Goal: Information Seeking & Learning: Learn about a topic

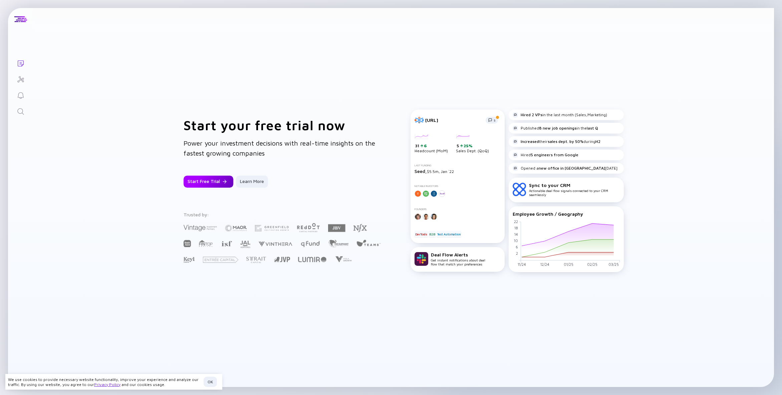
click at [218, 183] on div "Start Free Trial" at bounding box center [209, 182] width 50 height 12
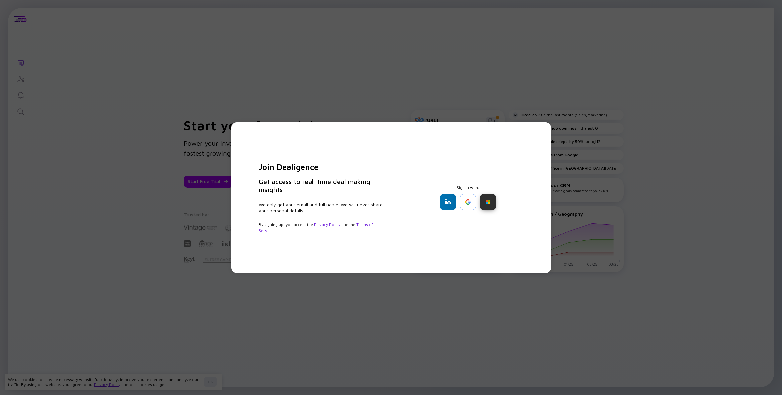
click at [491, 203] on div at bounding box center [488, 202] width 16 height 16
click at [246, 79] on div "Join Dealigence Get access to real-time deal making insights We only get your e…" at bounding box center [391, 197] width 782 height 395
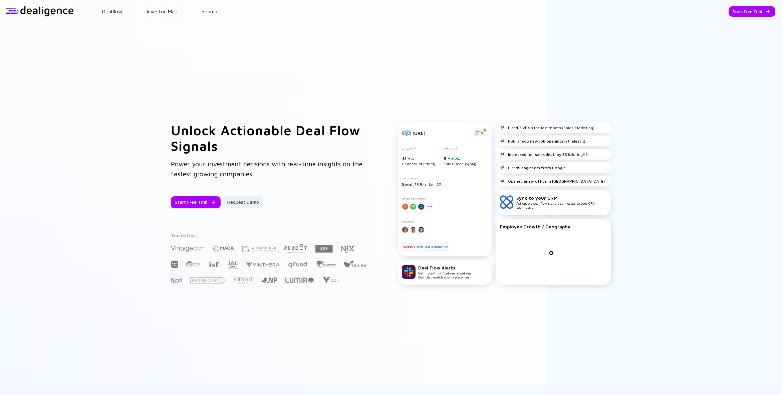
scroll to position [1, 0]
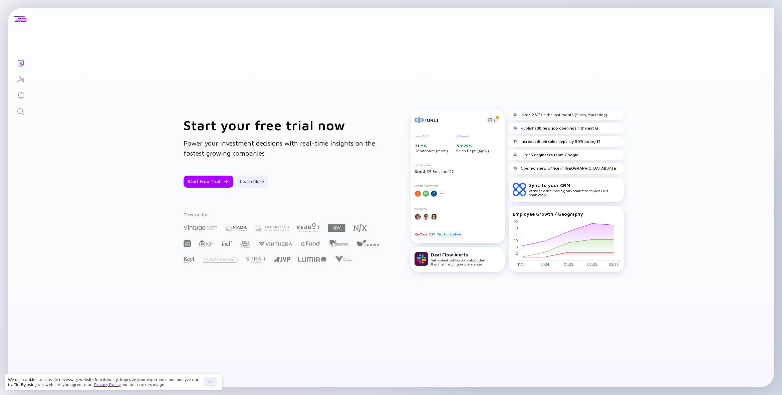
click at [23, 21] on div at bounding box center [20, 19] width 13 height 6
click at [212, 381] on div "OK" at bounding box center [210, 382] width 13 height 10
click at [253, 179] on div "Learn More" at bounding box center [252, 182] width 32 height 12
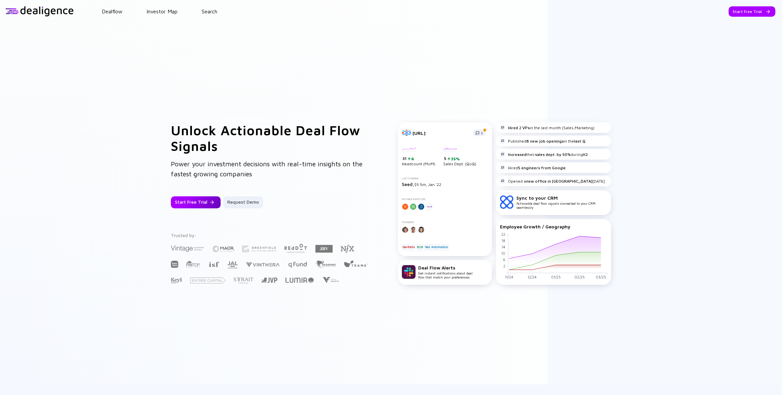
click at [194, 201] on div "Start Free Trial" at bounding box center [196, 202] width 50 height 12
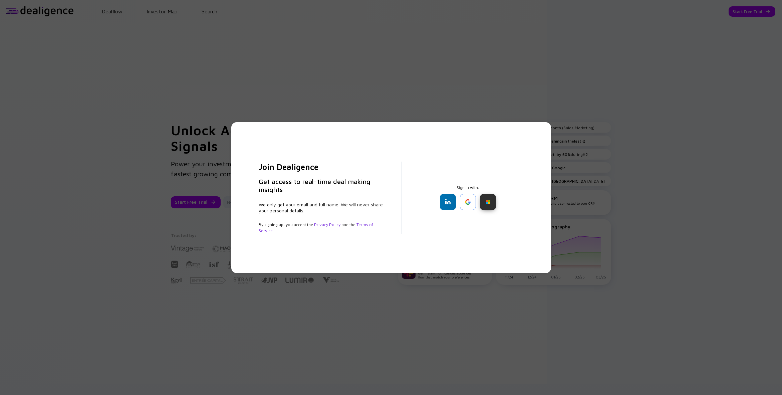
click at [492, 201] on div at bounding box center [488, 202] width 16 height 16
click at [450, 201] on div at bounding box center [448, 202] width 16 height 16
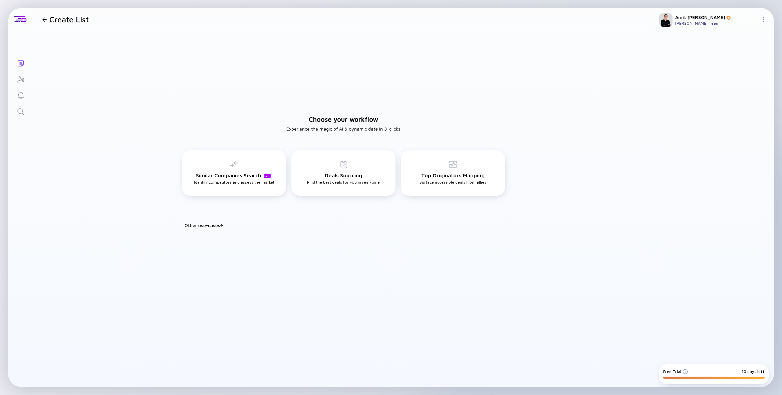
click at [682, 18] on div "[PERSON_NAME]" at bounding box center [716, 17] width 83 height 6
click at [694, 23] on div "[PERSON_NAME] Team" at bounding box center [716, 23] width 83 height 5
click at [765, 22] on div at bounding box center [765, 20] width 8 height 6
click at [737, 91] on div "Settings" at bounding box center [741, 92] width 44 height 13
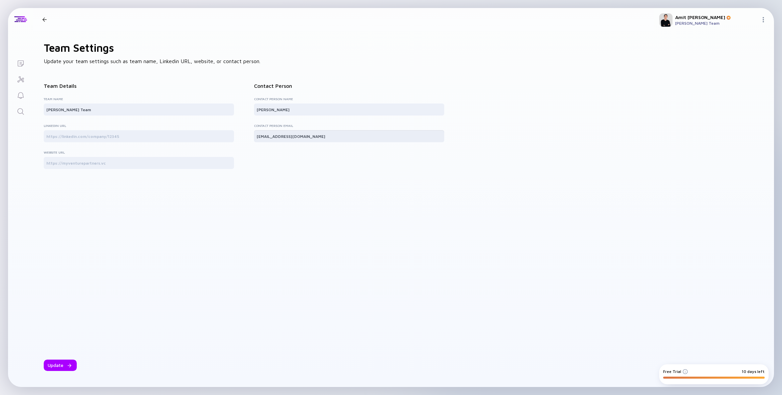
click at [291, 138] on input "[EMAIL_ADDRESS][DOMAIN_NAME]" at bounding box center [349, 136] width 185 height 7
click at [308, 138] on input "[EMAIL_ADDRESS][DOMAIN_NAME]" at bounding box center [349, 136] width 185 height 7
type input "[PERSON_NAME][EMAIL_ADDRESS][DOMAIN_NAME]"
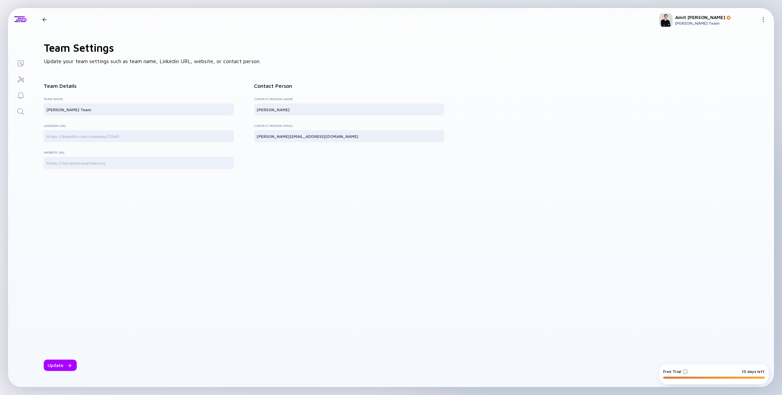
click at [180, 303] on div "Update" at bounding box center [344, 271] width 600 height 199
click at [60, 367] on div "Update" at bounding box center [60, 365] width 33 height 11
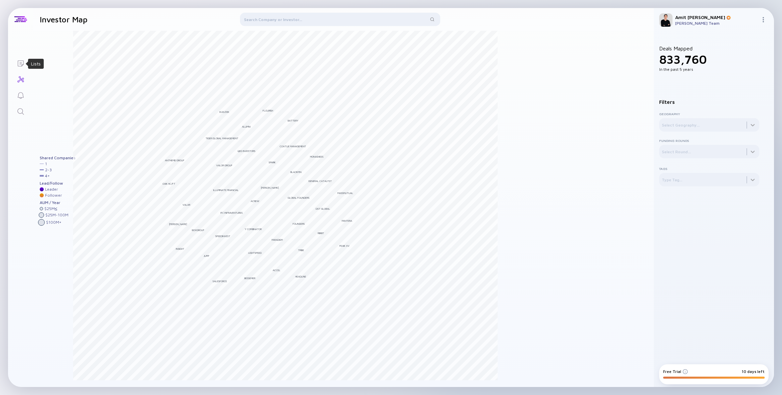
click at [23, 64] on icon "Lists" at bounding box center [21, 63] width 6 height 6
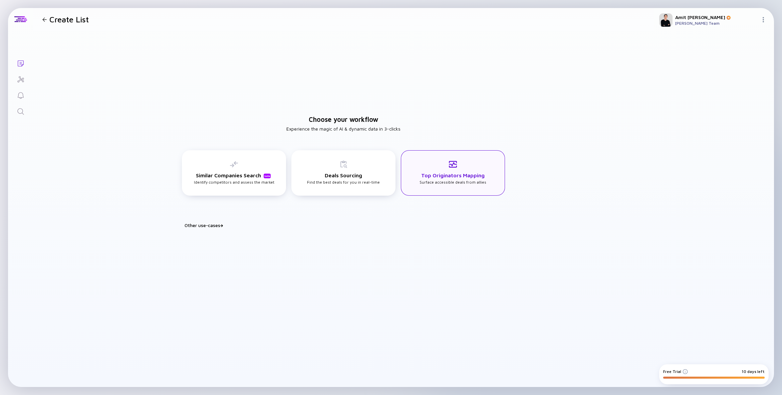
click at [458, 187] on div "Top Originators Mapping Surface accessible deals from allies" at bounding box center [453, 172] width 104 height 45
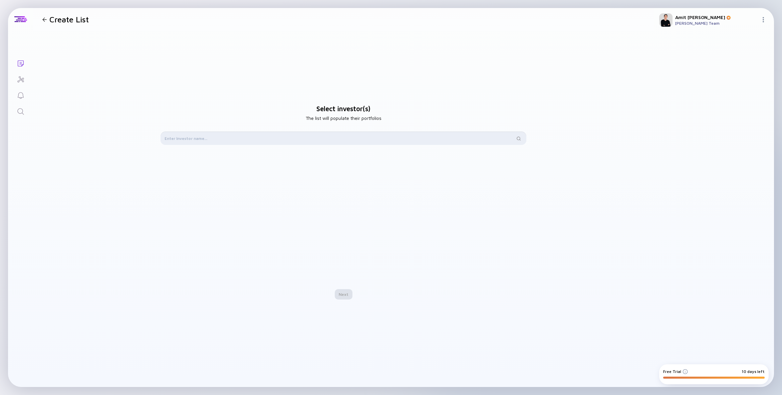
click at [210, 136] on input "text" at bounding box center [340, 138] width 351 height 7
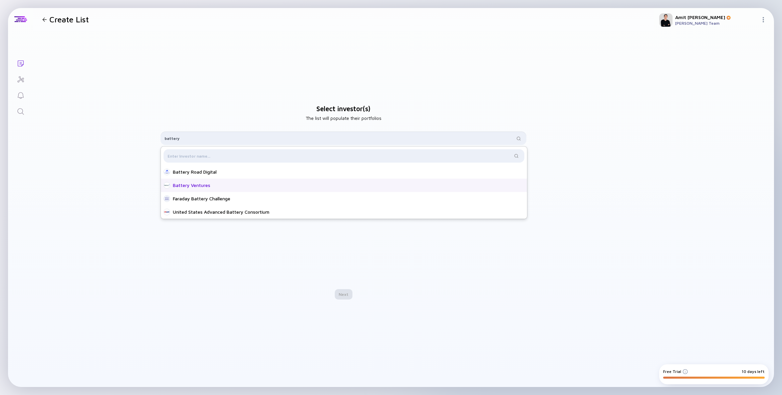
type input "battery"
click at [221, 189] on div "Battery Ventures" at bounding box center [344, 185] width 366 height 13
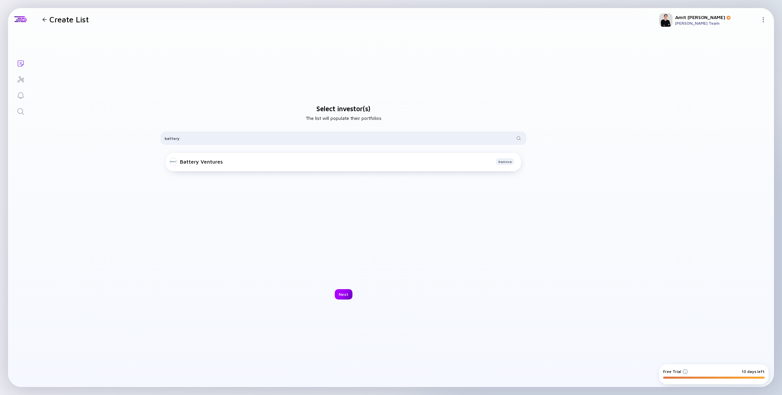
click at [338, 293] on div "Next" at bounding box center [344, 294] width 18 height 10
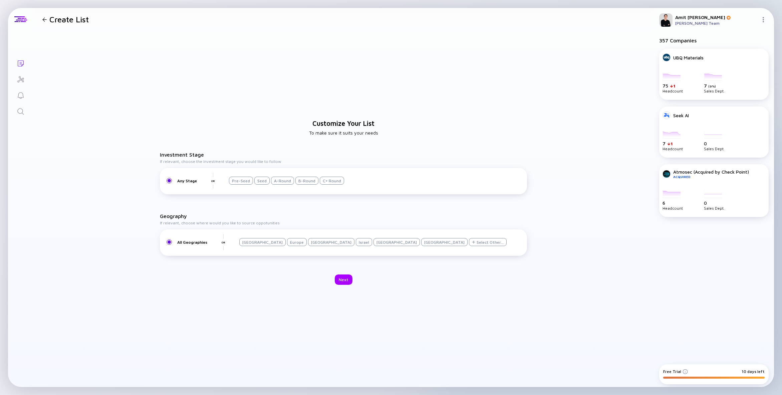
drag, startPoint x: 236, startPoint y: 180, endPoint x: 254, endPoint y: 181, distance: 18.4
click at [236, 180] on div "Pre-Seed" at bounding box center [241, 181] width 24 height 8
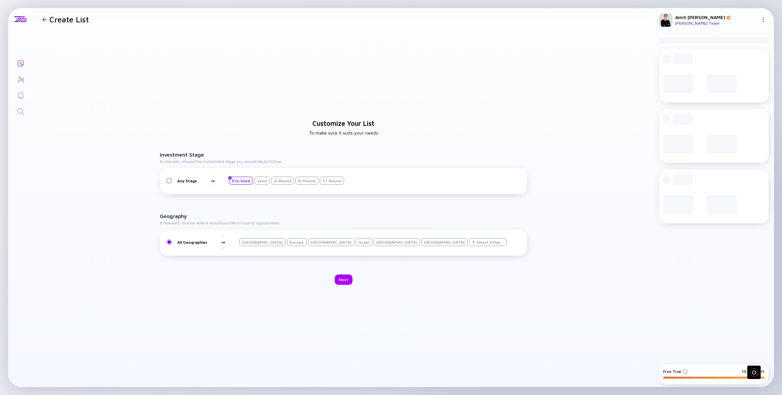
click at [258, 181] on div "Seed" at bounding box center [261, 181] width 15 height 8
click at [280, 183] on div "A-Round" at bounding box center [282, 181] width 23 height 8
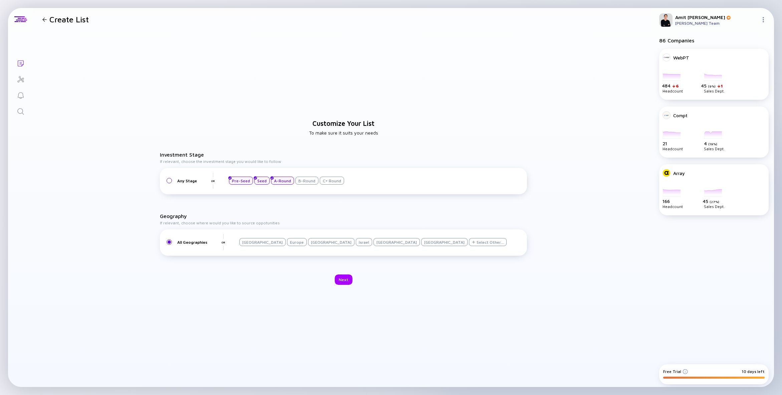
drag, startPoint x: 342, startPoint y: 243, endPoint x: 344, endPoint y: 287, distance: 43.8
click at [356, 243] on div "Israel" at bounding box center [364, 242] width 16 height 8
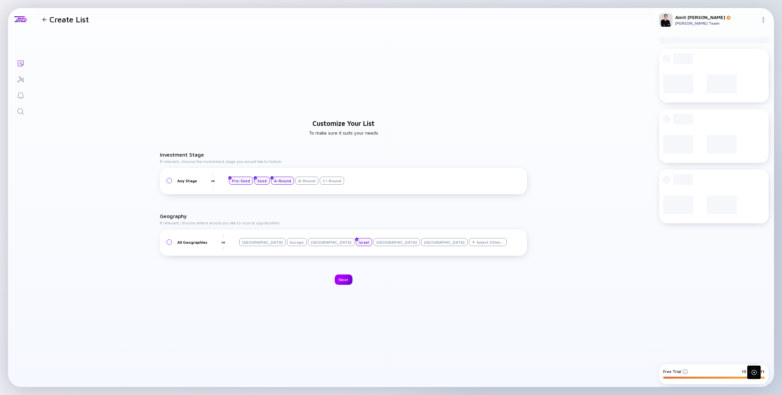
click at [346, 279] on div "Next" at bounding box center [344, 279] width 18 height 10
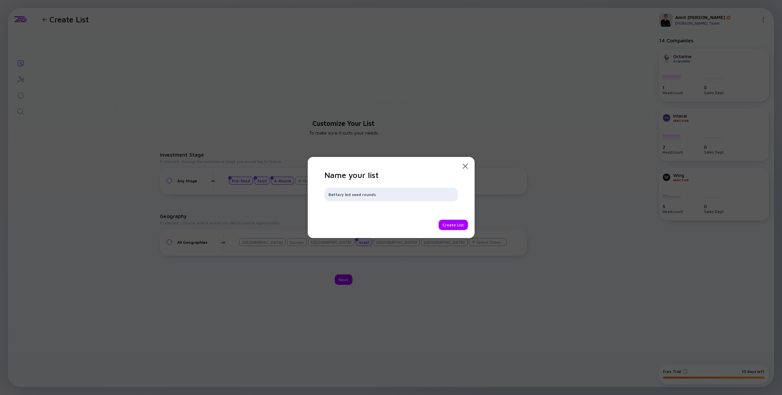
click at [356, 197] on input "Battery led seed rounds" at bounding box center [392, 194] width 126 height 7
type input "Battery led early stage rounds"
click at [456, 222] on div "Create List" at bounding box center [453, 225] width 29 height 10
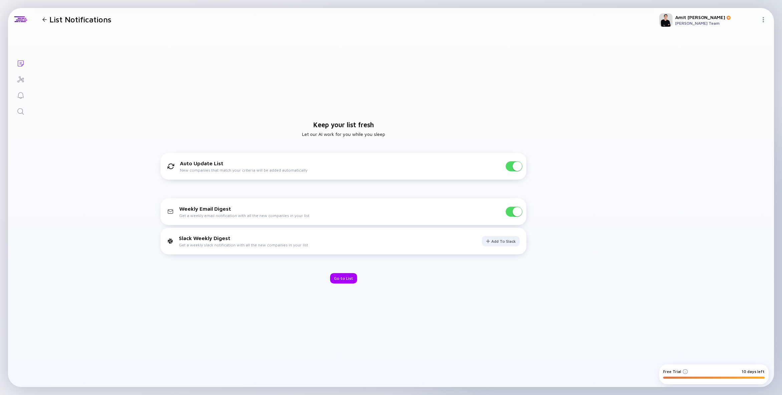
click at [511, 212] on span at bounding box center [514, 212] width 17 height 10
click at [358, 275] on div "Keep your list fresh Let our AI work for you while you sleep Auto Update List N…" at bounding box center [343, 202] width 621 height 343
click at [347, 279] on div "Go to List" at bounding box center [343, 278] width 27 height 10
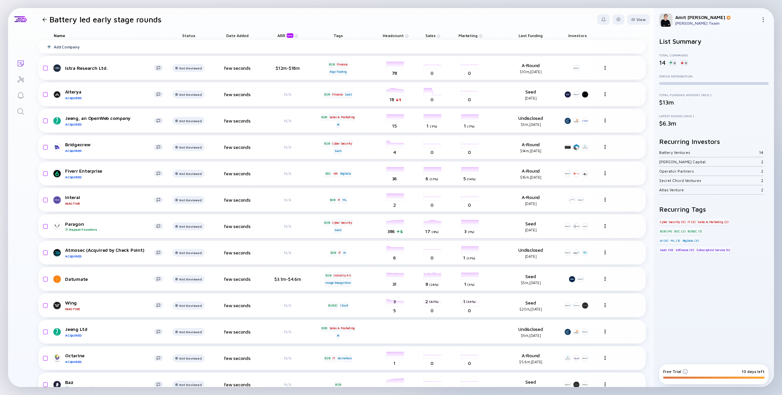
click at [190, 36] on span "Status" at bounding box center [188, 35] width 13 height 5
click at [215, 28] on header "Battery led early stage rounds View" at bounding box center [343, 19] width 621 height 23
click at [637, 21] on div "View" at bounding box center [638, 19] width 23 height 10
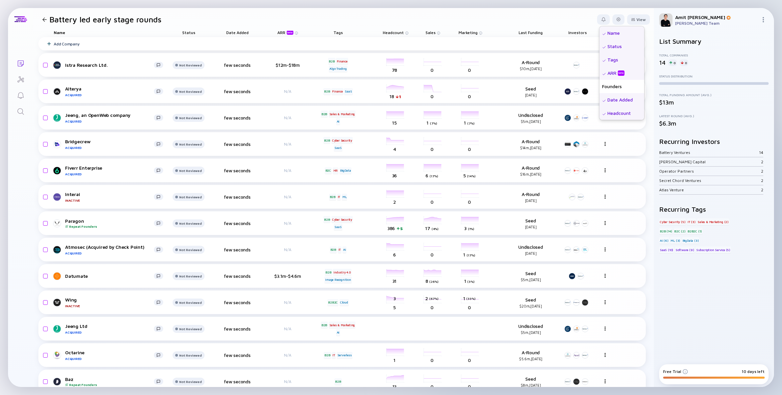
click at [162, 37] on div "Name" at bounding box center [108, 32] width 120 height 9
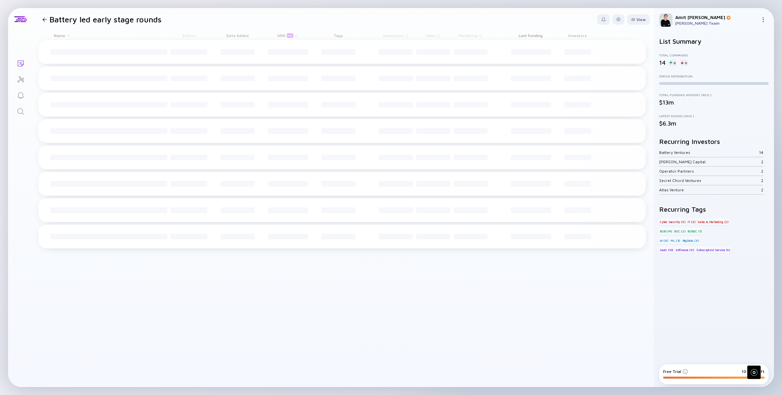
scroll to position [0, 0]
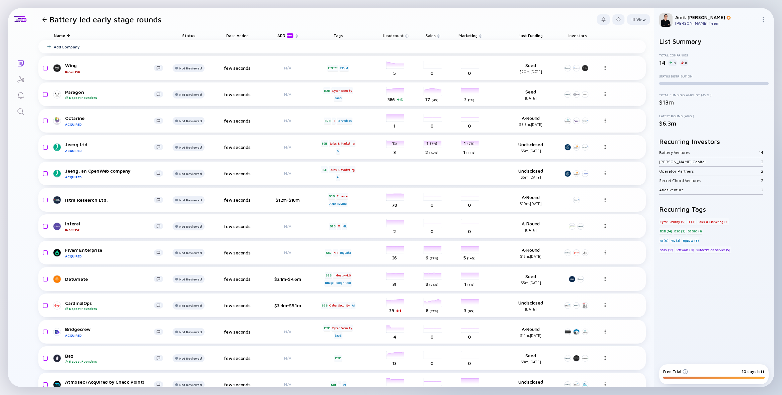
click at [539, 38] on div "Last Funding" at bounding box center [530, 35] width 43 height 9
click at [527, 35] on span "Last Funding" at bounding box center [531, 35] width 24 height 5
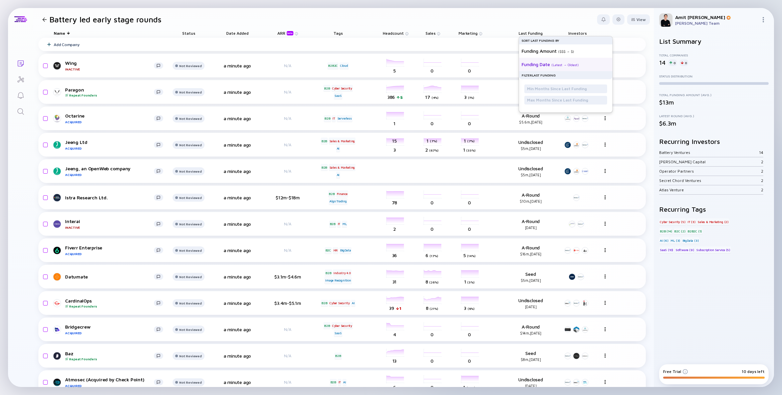
scroll to position [3, 0]
click at [547, 66] on div "Funding Date" at bounding box center [536, 64] width 28 height 6
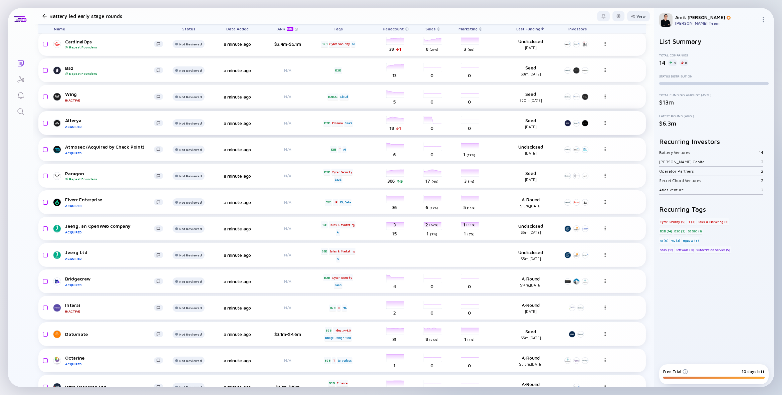
scroll to position [0, 0]
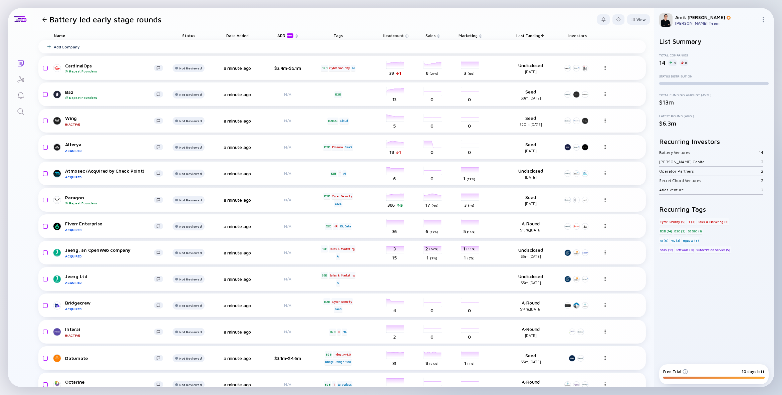
click at [45, 20] on div at bounding box center [44, 19] width 4 height 4
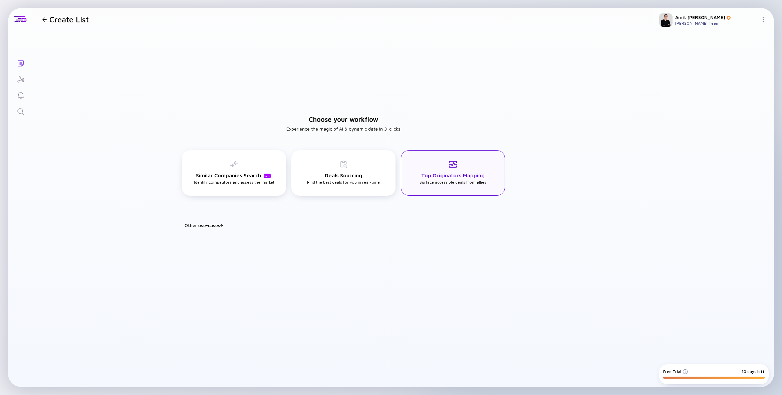
click at [428, 182] on div "Top Originators Mapping Surface accessible deals from allies" at bounding box center [453, 172] width 67 height 24
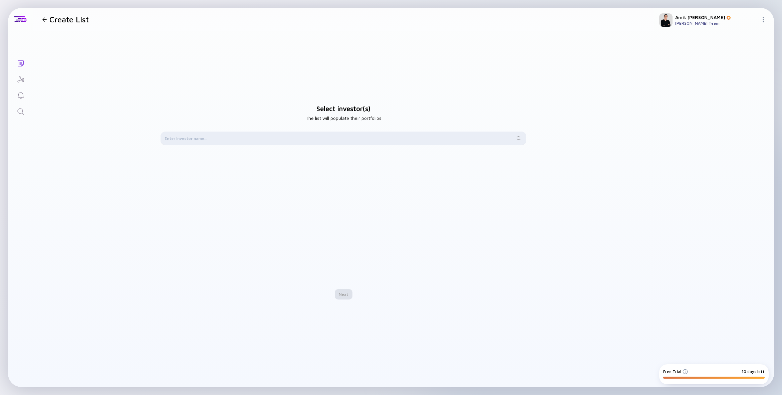
click at [215, 143] on div at bounding box center [344, 138] width 366 height 13
click at [213, 137] on input "text" at bounding box center [340, 138] width 351 height 7
type input "t"
type input "TLV"
click at [518, 137] on img at bounding box center [519, 138] width 4 height 4
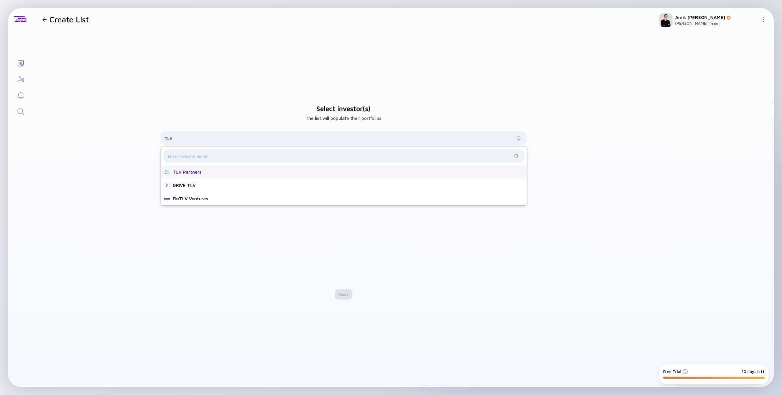
click at [194, 174] on div "TLV Partners" at bounding box center [346, 172] width 346 height 7
click at [347, 293] on div "Next" at bounding box center [344, 294] width 18 height 10
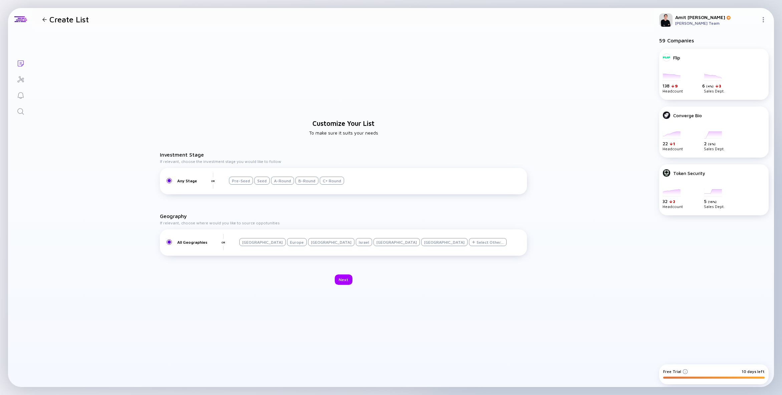
click at [243, 182] on div "Pre-Seed" at bounding box center [241, 181] width 24 height 8
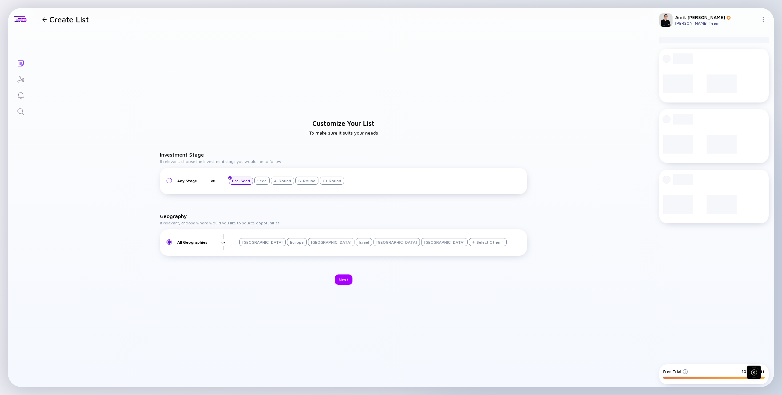
click at [259, 181] on div "Seed" at bounding box center [261, 181] width 15 height 8
click at [278, 182] on div "A-Round" at bounding box center [282, 181] width 23 height 8
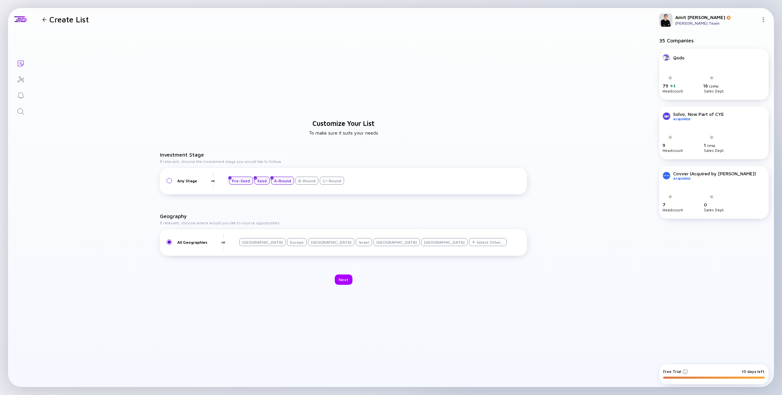
click at [356, 245] on div "Israel" at bounding box center [364, 242] width 16 height 8
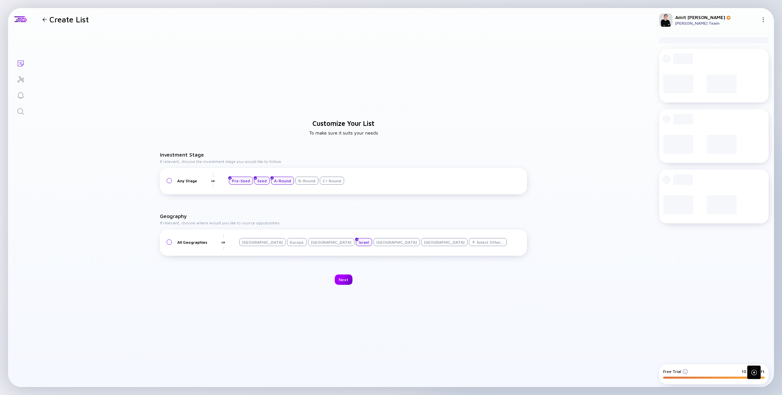
click at [344, 282] on div "Next" at bounding box center [344, 279] width 18 height 10
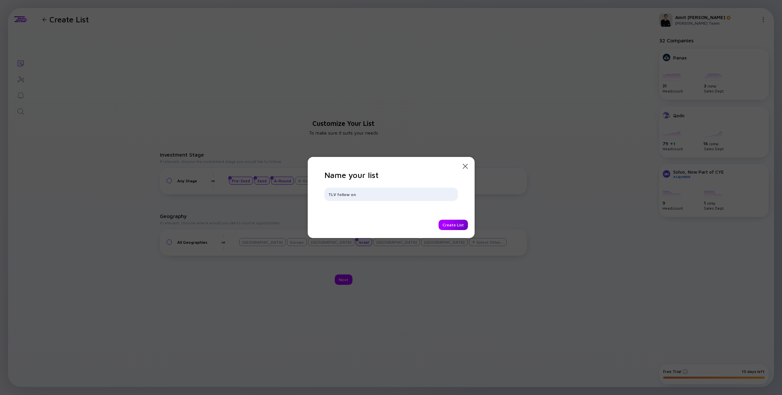
type input "TLV follow on"
click at [461, 224] on div "Create List" at bounding box center [453, 225] width 29 height 10
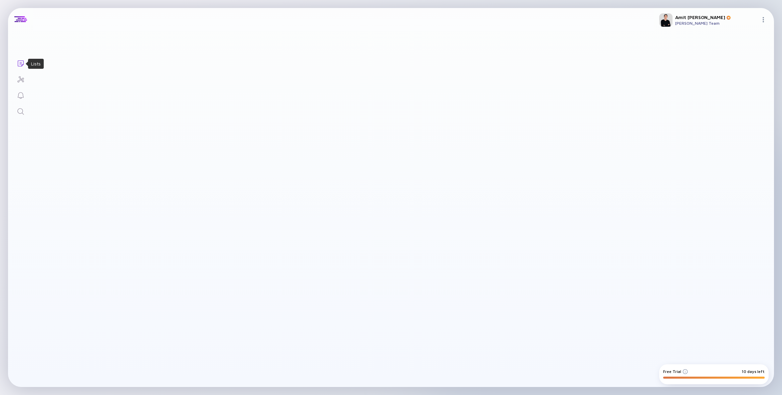
click at [23, 65] on icon "Lists" at bounding box center [21, 63] width 8 height 8
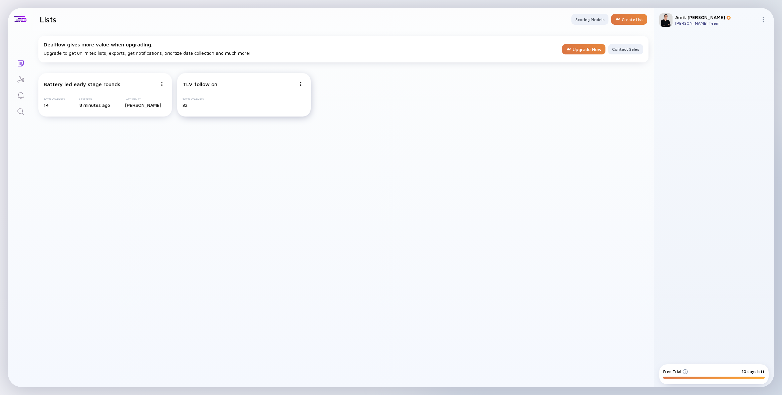
click at [213, 96] on div "TLV follow on Total Companies 32" at bounding box center [244, 94] width 134 height 43
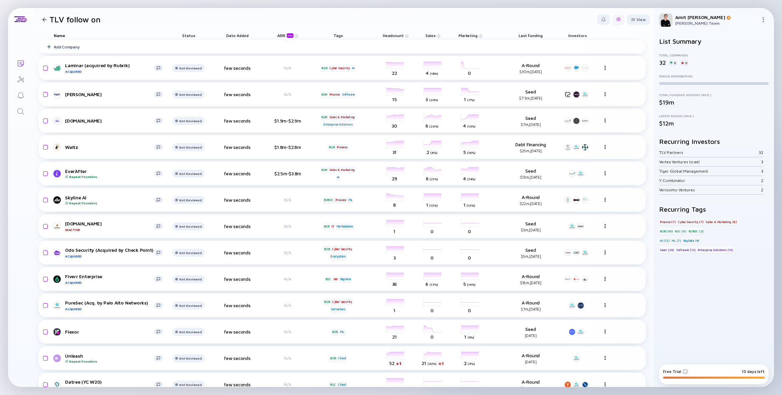
click at [618, 19] on div at bounding box center [619, 19] width 4 height 4
click at [599, 75] on div "Edit Filter" at bounding box center [598, 72] width 42 height 13
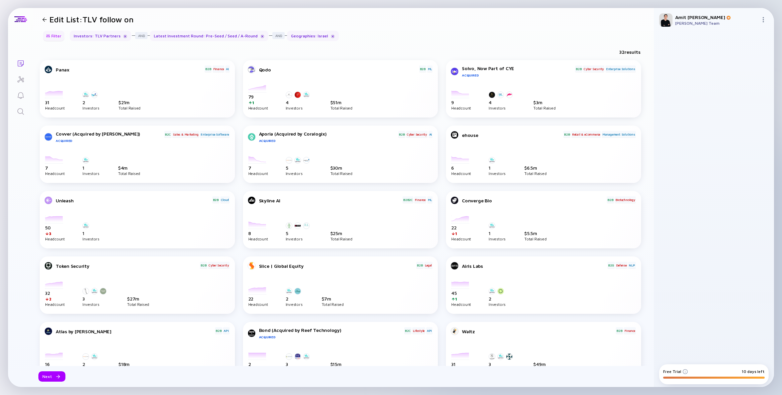
click at [50, 36] on div "Filter" at bounding box center [53, 36] width 23 height 10
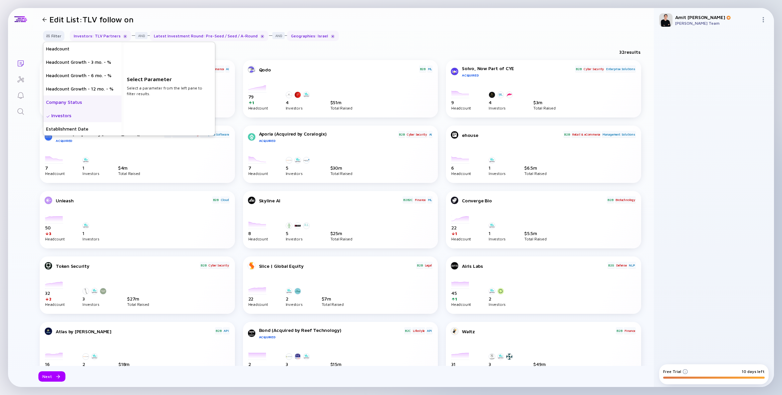
click at [79, 101] on div "Company Status" at bounding box center [82, 101] width 78 height 13
click at [141, 51] on div "Private" at bounding box center [168, 48] width 93 height 13
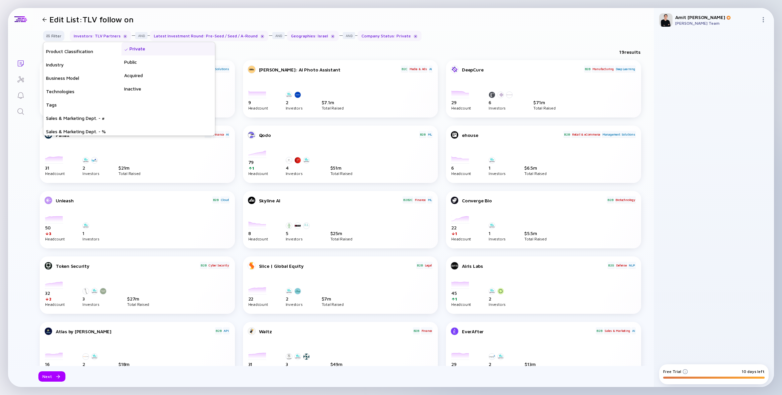
scroll to position [187, 0]
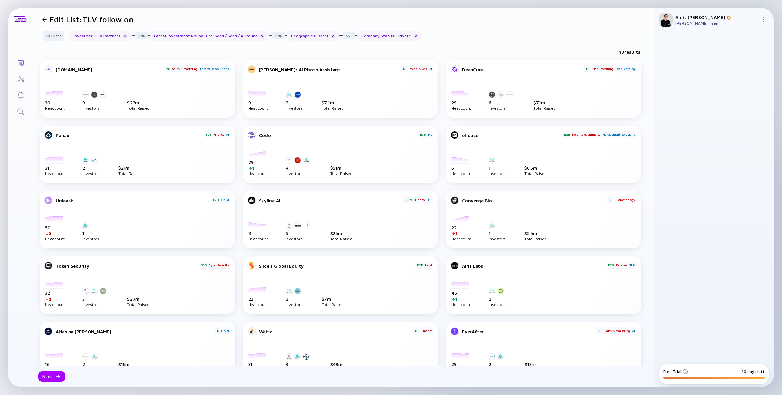
click at [458, 40] on div "Filter Headcount Headcount Growth - 3 mo. - % Headcount Growth - 6 mo. - % Head…" at bounding box center [343, 39] width 621 height 16
click at [44, 17] on div at bounding box center [44, 19] width 4 height 4
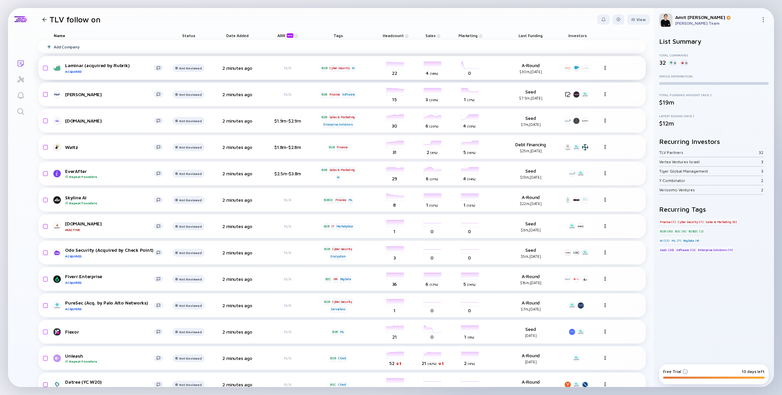
click at [606, 67] on img at bounding box center [605, 68] width 4 height 4
click at [619, 19] on div at bounding box center [619, 19] width 4 height 4
click at [596, 72] on div "Edit Filter" at bounding box center [598, 72] width 42 height 13
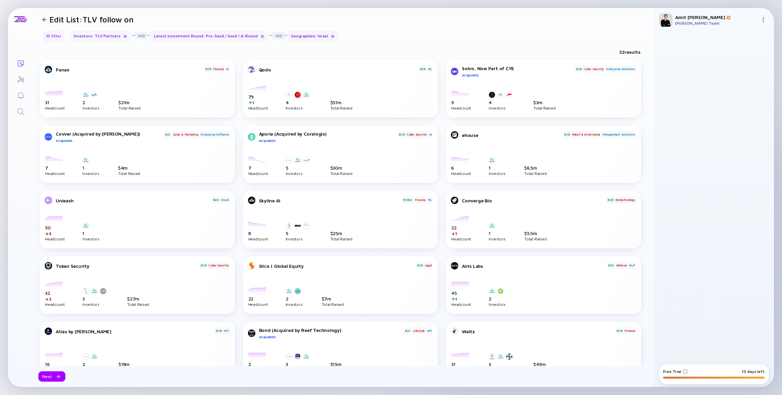
click at [54, 36] on div "Filter" at bounding box center [53, 36] width 23 height 10
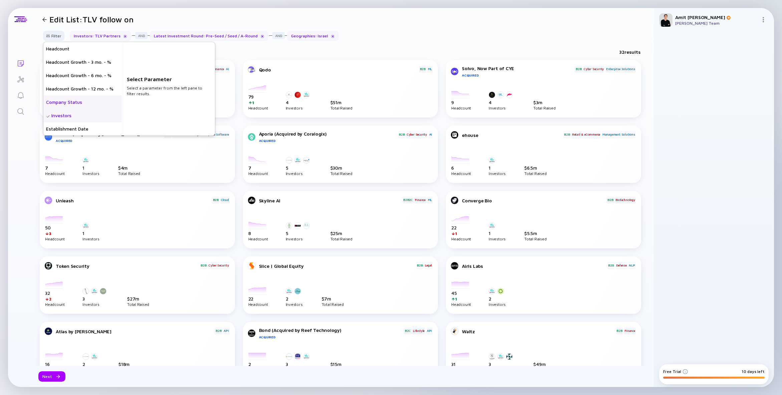
click at [74, 104] on div "Company Status" at bounding box center [82, 101] width 78 height 13
click at [135, 53] on div "Private" at bounding box center [168, 48] width 93 height 13
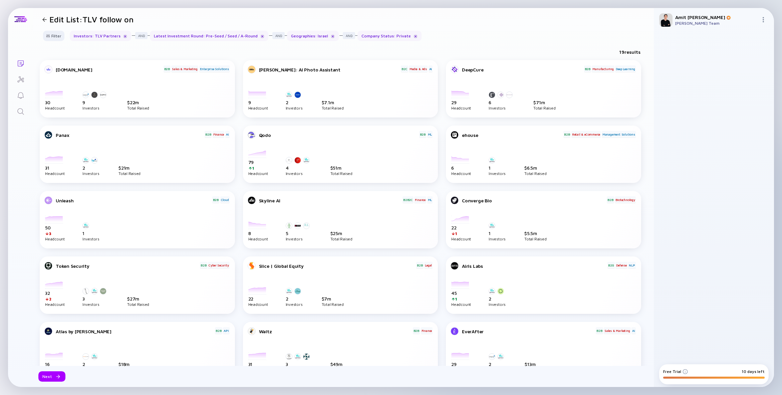
click at [513, 44] on div "Filter Investors : TLV Partners Latest Investment Round : Pre-Seed / Seed / A-R…" at bounding box center [343, 39] width 621 height 16
click at [55, 377] on div at bounding box center [57, 377] width 4 height 4
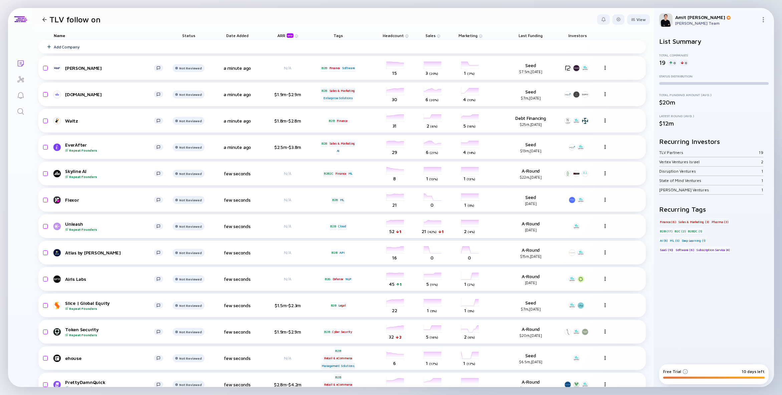
click at [43, 20] on div at bounding box center [44, 19] width 4 height 4
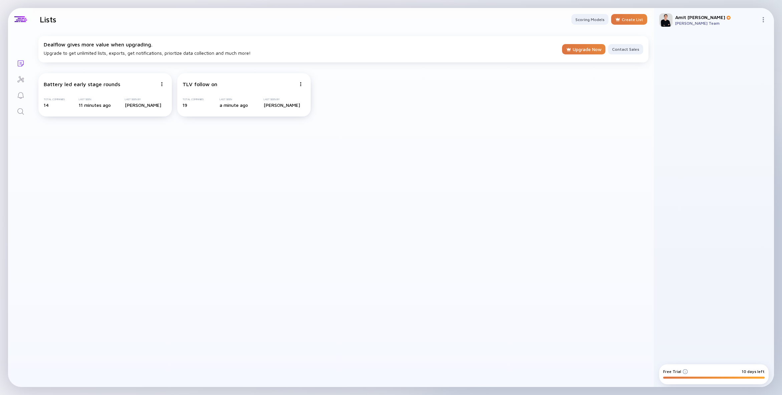
click at [22, 63] on icon "Lists" at bounding box center [21, 63] width 8 height 8
click at [21, 108] on icon "Search" at bounding box center [21, 112] width 8 height 8
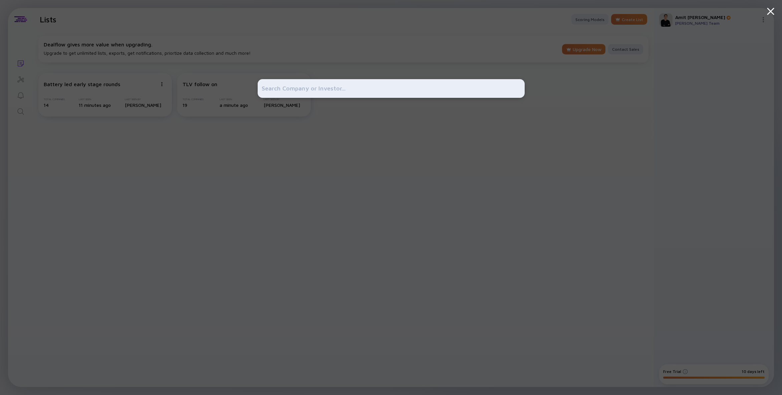
click at [279, 88] on input "text" at bounding box center [391, 88] width 259 height 12
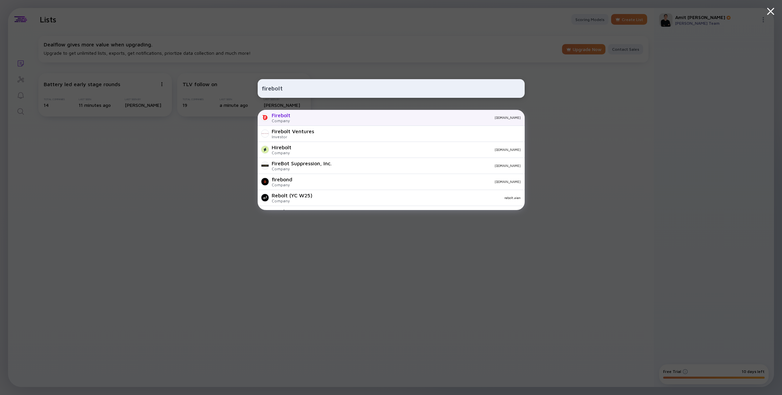
type input "firebolt"
click at [292, 118] on div "Firebolt Company [DOMAIN_NAME]" at bounding box center [391, 118] width 267 height 16
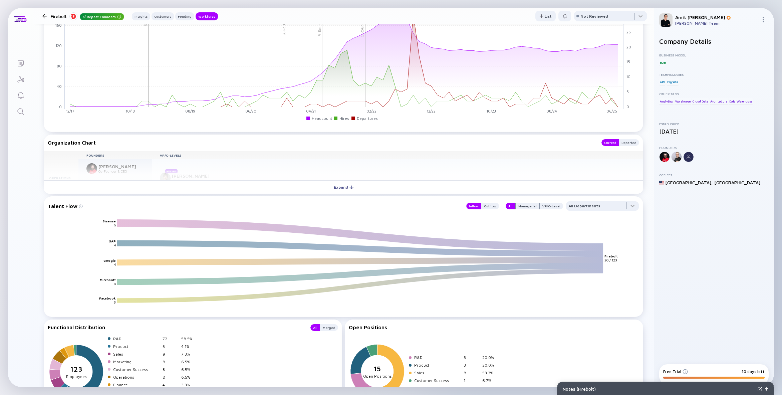
scroll to position [734, 0]
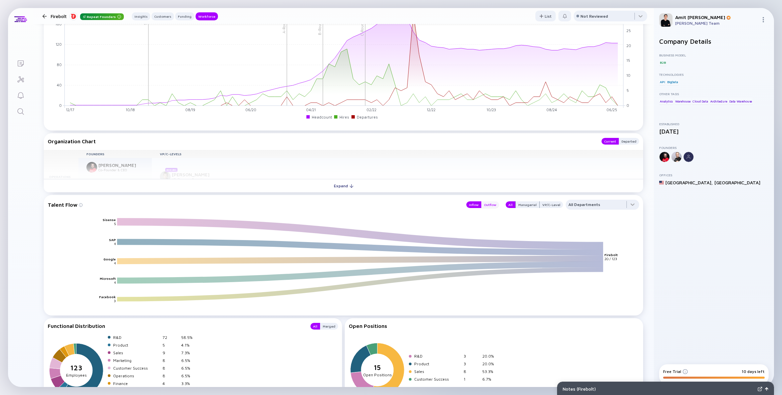
click at [496, 206] on div "Outflow" at bounding box center [490, 204] width 18 height 7
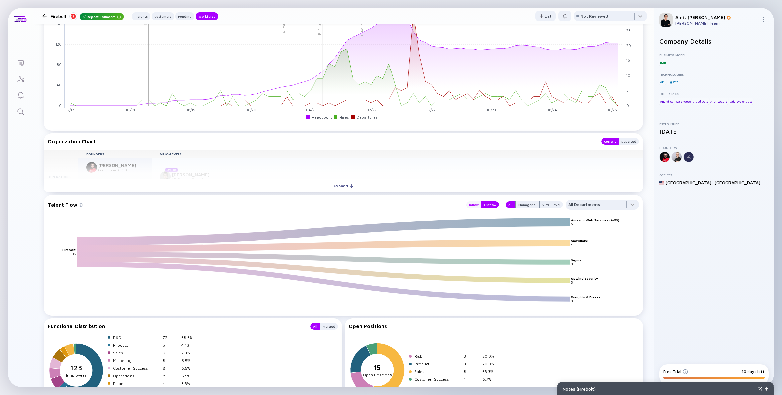
click at [478, 203] on div "Inflow" at bounding box center [473, 204] width 15 height 7
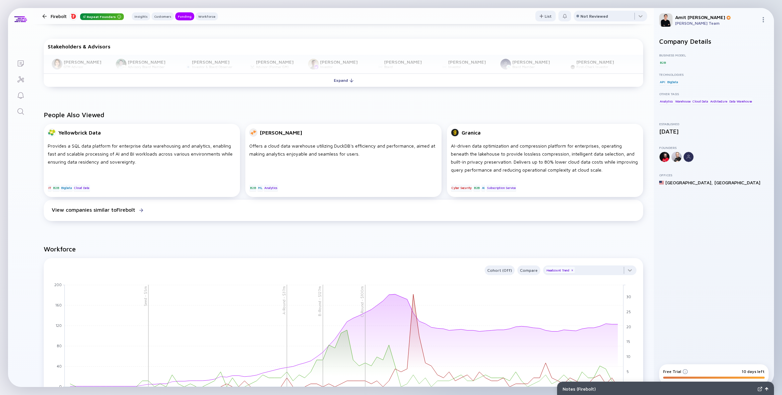
scroll to position [0, 0]
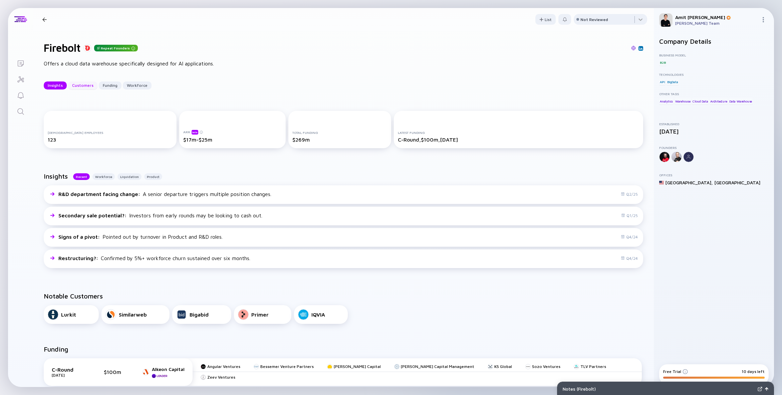
click at [78, 86] on div "Customers" at bounding box center [82, 85] width 29 height 10
click at [21, 114] on icon "Search" at bounding box center [21, 112] width 8 height 8
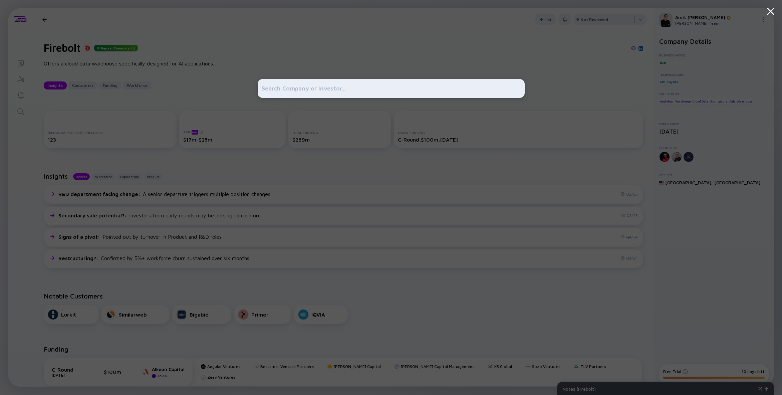
click at [275, 91] on input "text" at bounding box center [391, 88] width 259 height 12
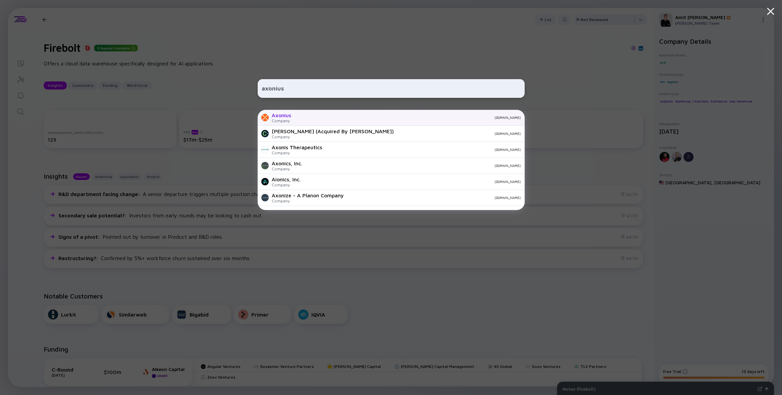
type input "axonius"
click at [281, 121] on div "Company" at bounding box center [281, 120] width 19 height 5
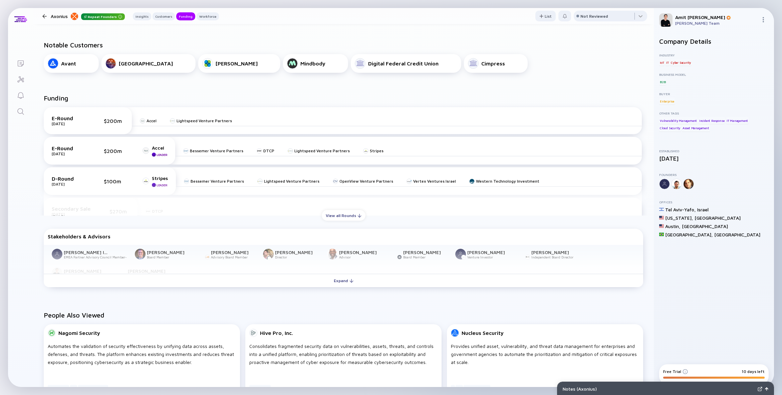
scroll to position [294, 0]
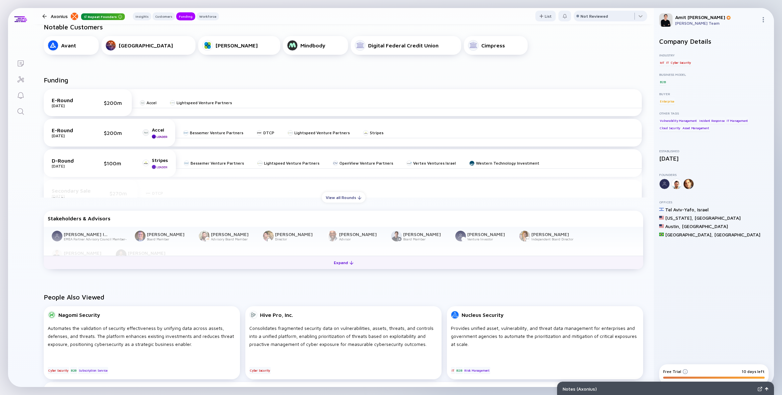
click at [344, 263] on div "Expand" at bounding box center [344, 262] width 28 height 10
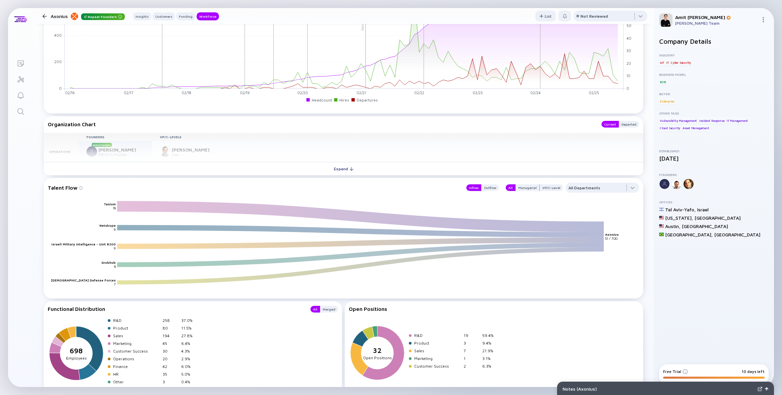
scroll to position [785, 0]
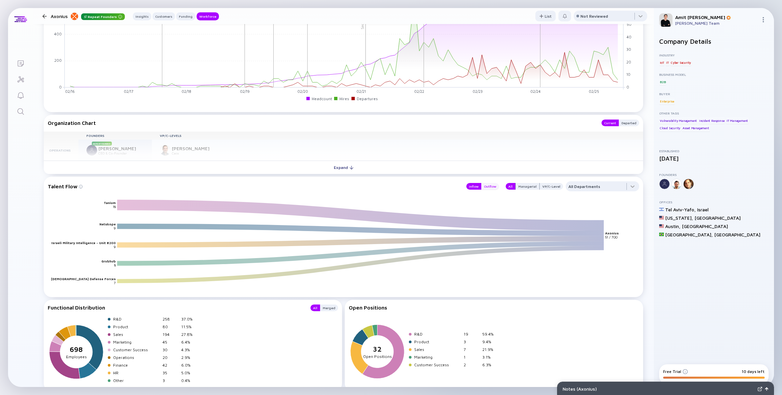
click at [492, 185] on div "Outflow" at bounding box center [490, 186] width 18 height 7
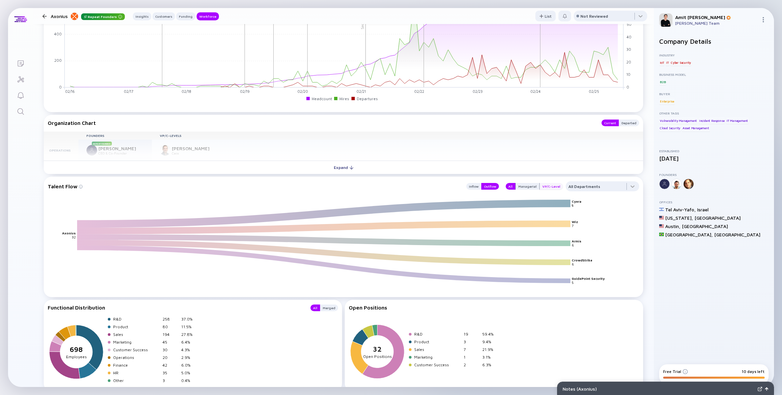
click at [546, 184] on div "VP/C-Level" at bounding box center [551, 186] width 23 height 7
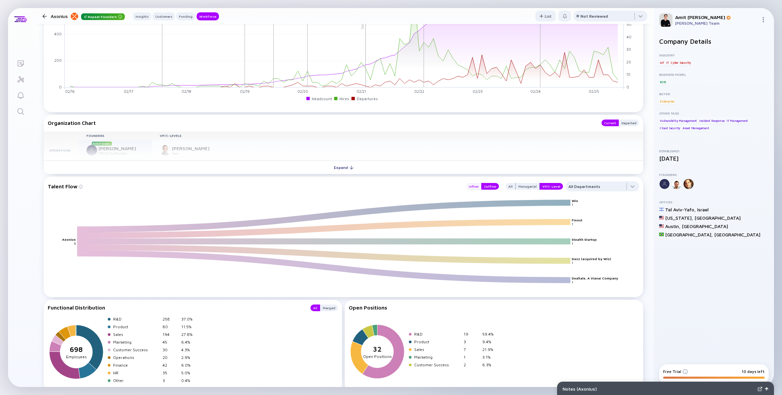
click at [477, 186] on div "Inflow" at bounding box center [473, 186] width 15 height 7
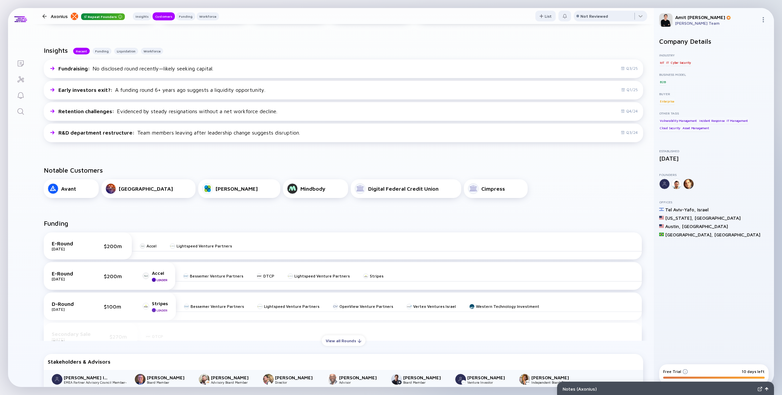
scroll to position [146, 0]
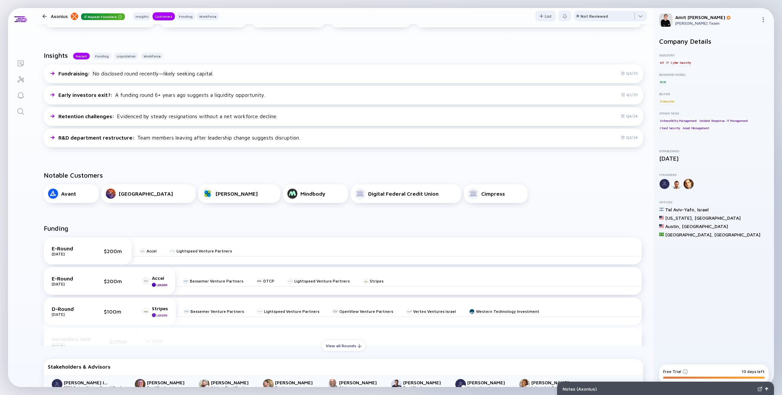
click at [21, 112] on icon "Search" at bounding box center [21, 112] width 8 height 8
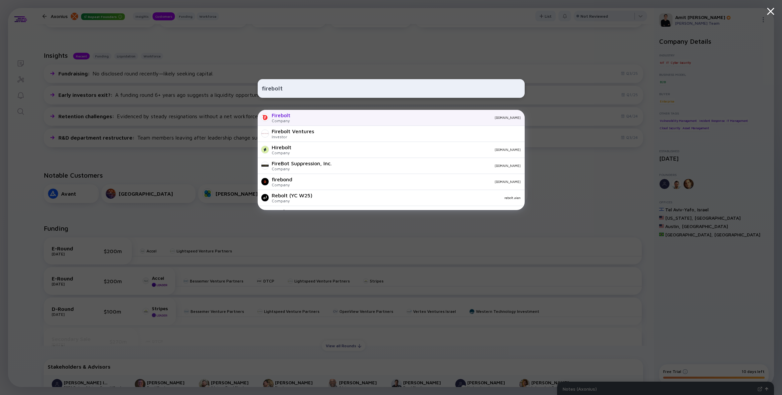
type input "firebolt"
click at [287, 121] on div "Company" at bounding box center [281, 120] width 19 height 5
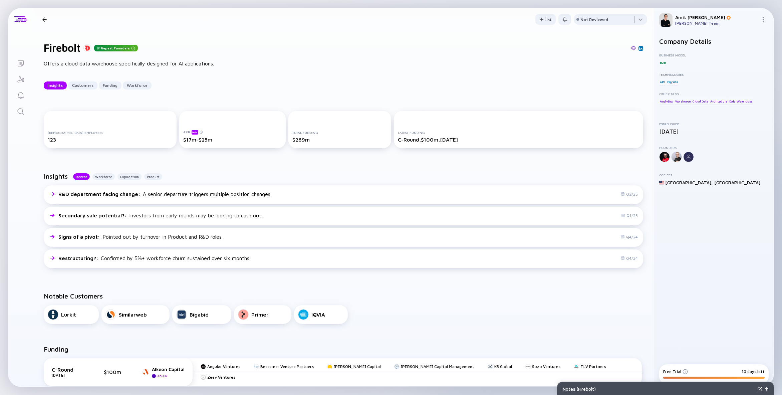
click at [17, 113] on icon "Search" at bounding box center [21, 112] width 8 height 8
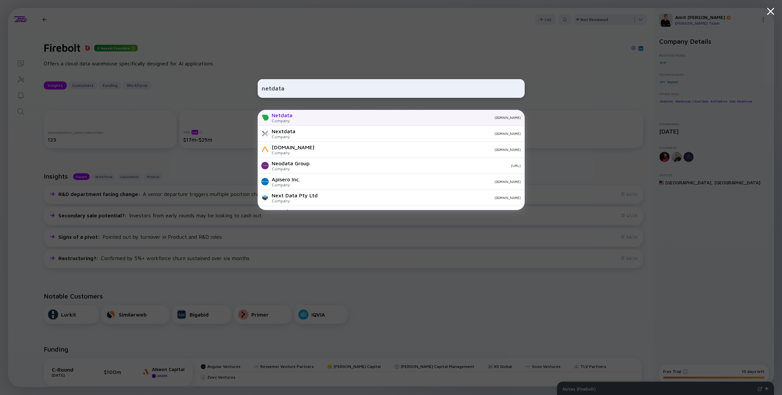
type input "netdata"
click at [284, 118] on div "Company" at bounding box center [282, 120] width 21 height 5
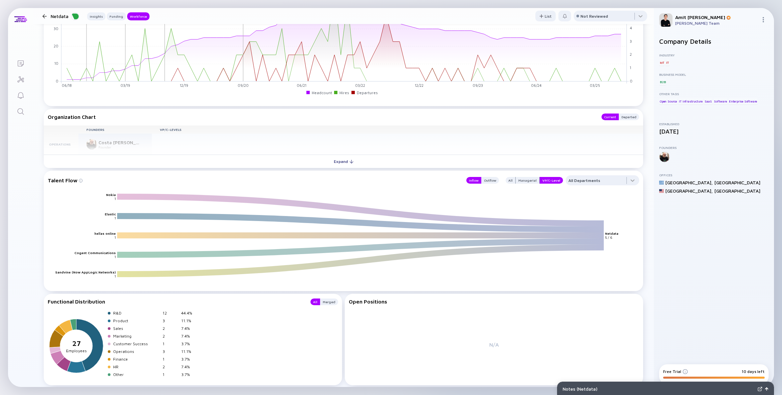
scroll to position [692, 0]
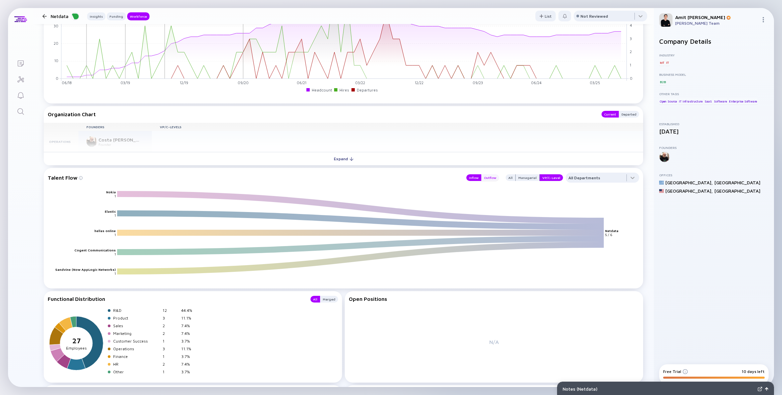
click at [495, 178] on div "Outflow" at bounding box center [490, 177] width 18 height 7
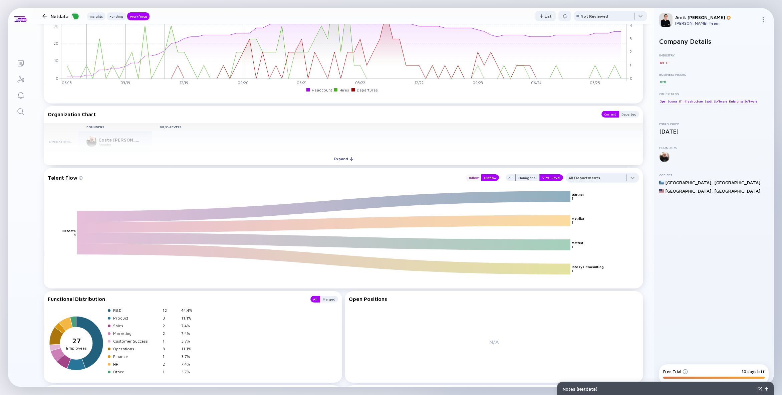
click at [476, 177] on div "Inflow" at bounding box center [473, 177] width 15 height 7
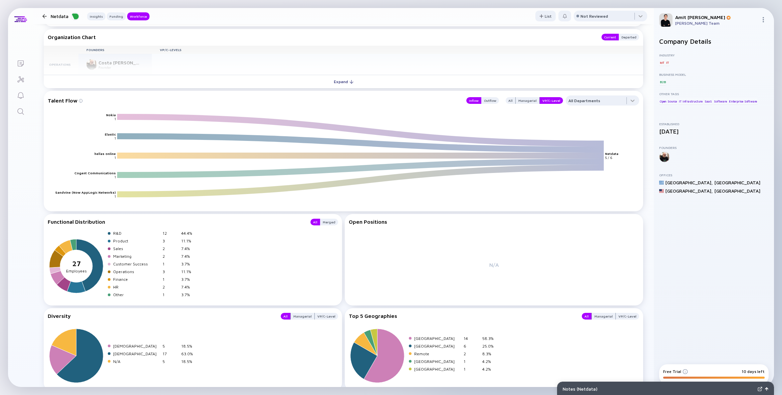
scroll to position [799, 0]
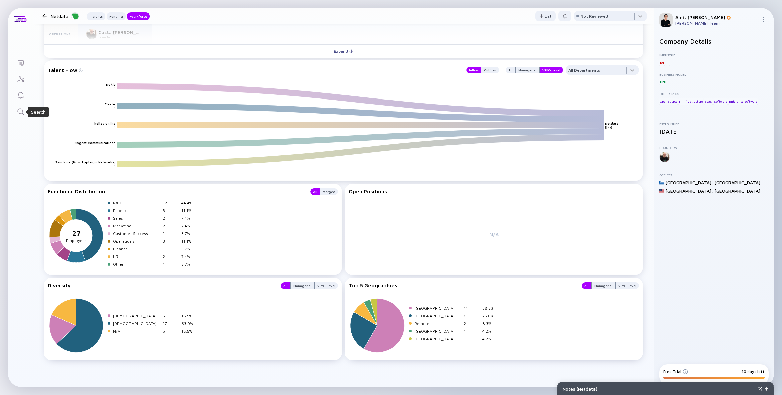
click at [18, 115] on icon "Search" at bounding box center [21, 112] width 8 height 8
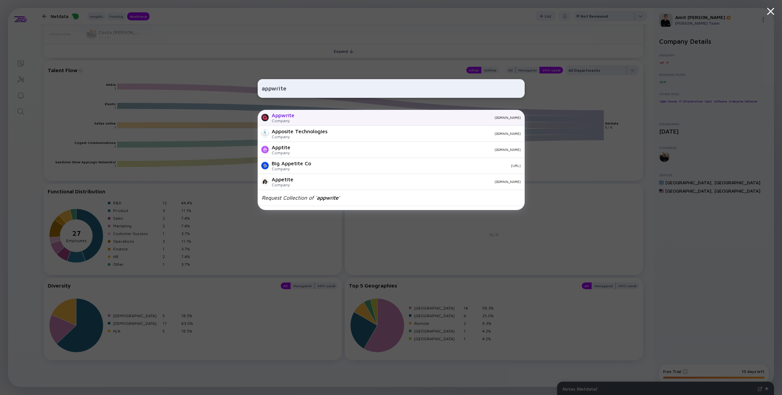
type input "appwrite"
click at [288, 119] on div "Company" at bounding box center [283, 120] width 23 height 5
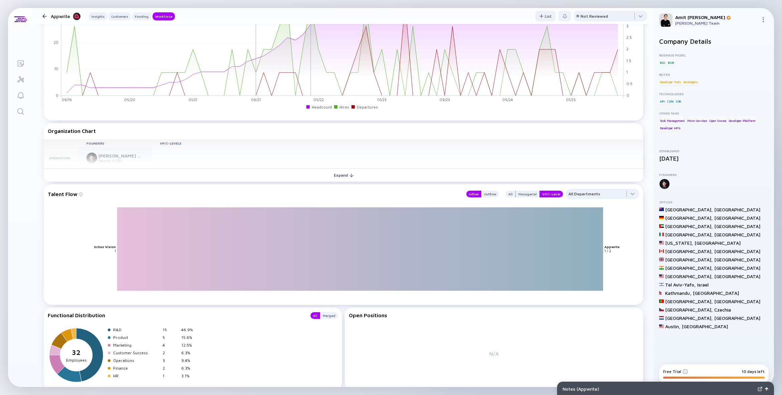
scroll to position [660, 0]
click at [514, 192] on div "All" at bounding box center [511, 193] width 10 height 7
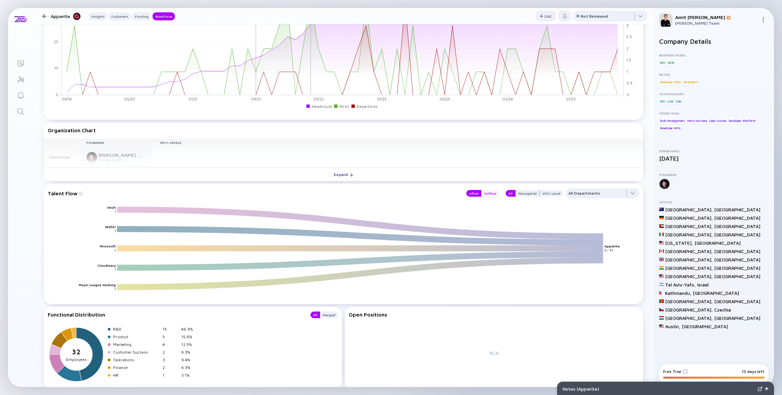
click at [493, 192] on div "Outflow" at bounding box center [490, 193] width 18 height 7
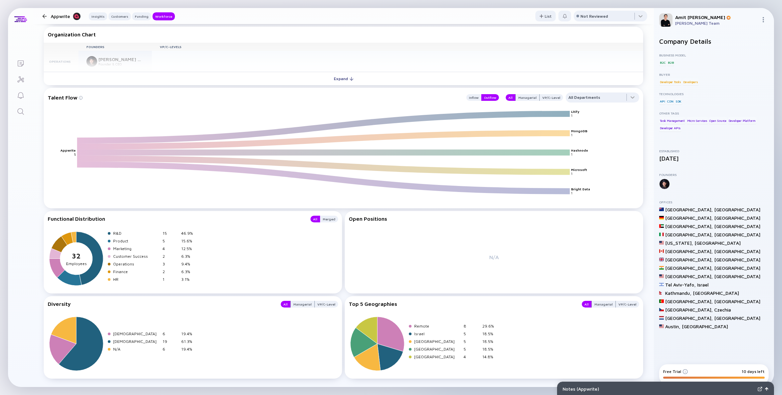
scroll to position [774, 0]
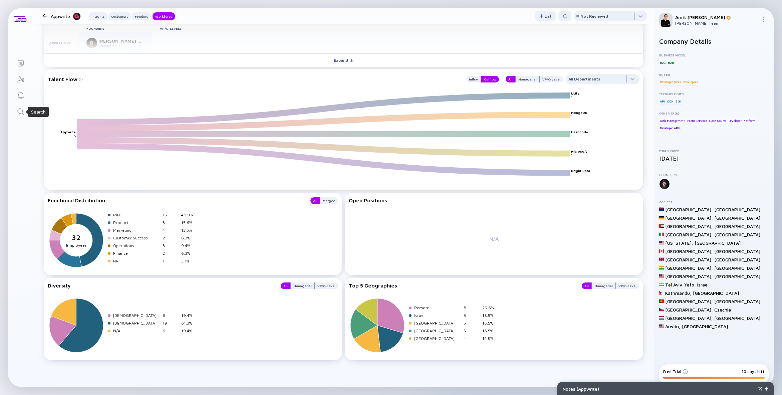
click at [21, 114] on icon "Search" at bounding box center [21, 112] width 8 height 8
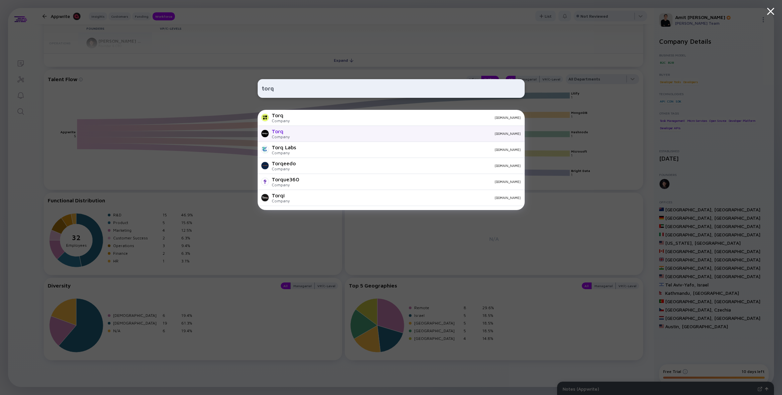
type input "torq"
click at [292, 136] on div "Torq Company [DOMAIN_NAME]" at bounding box center [391, 134] width 267 height 16
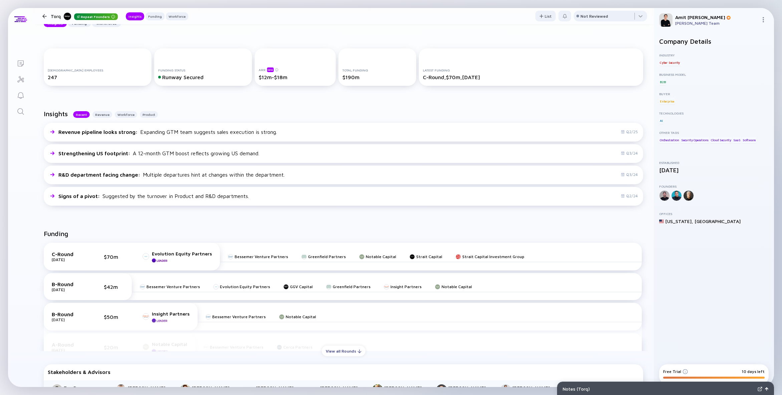
scroll to position [72, 0]
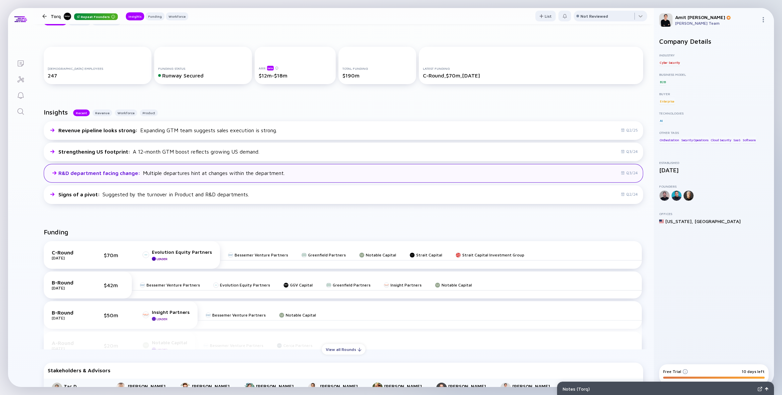
click at [262, 175] on div "R&D department facing change : Multiple departures hint at changes within the d…" at bounding box center [171, 173] width 226 height 6
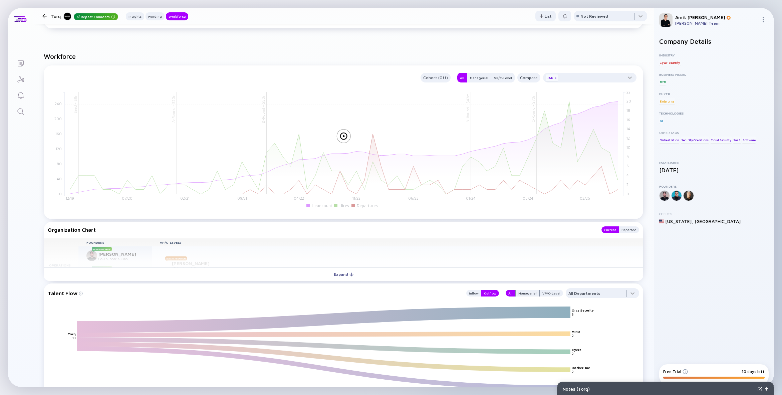
scroll to position [697, 0]
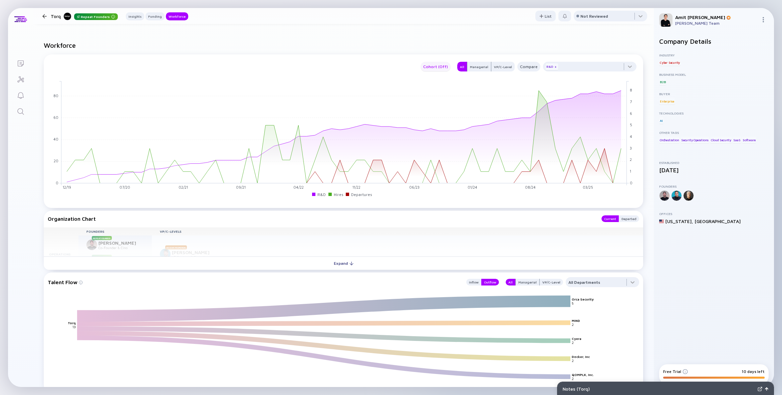
click at [436, 68] on div "Cohort (Off)" at bounding box center [436, 67] width 30 height 8
click at [439, 92] on div "Location" at bounding box center [440, 92] width 29 height 13
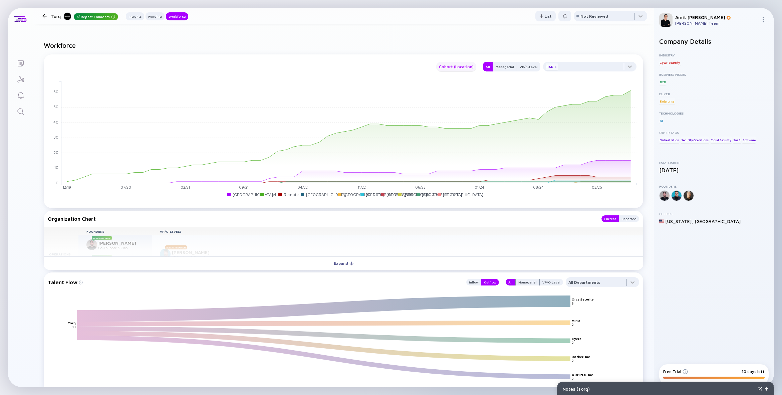
click at [458, 66] on div "Cohort (Location)" at bounding box center [456, 67] width 40 height 8
click at [457, 80] on div "Off" at bounding box center [458, 79] width 34 height 13
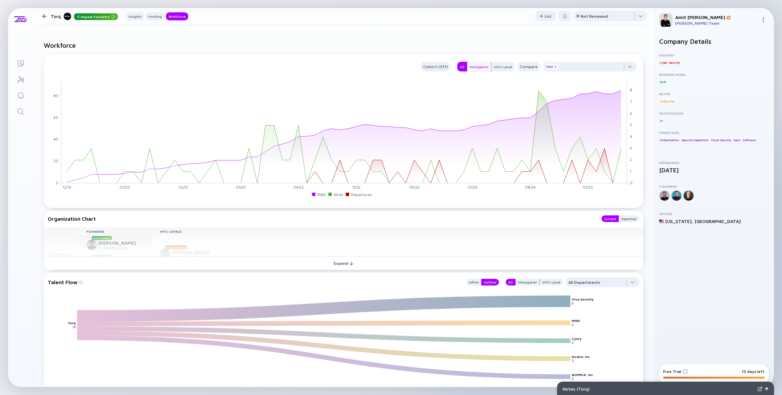
click at [482, 66] on div "Managerial" at bounding box center [479, 66] width 24 height 7
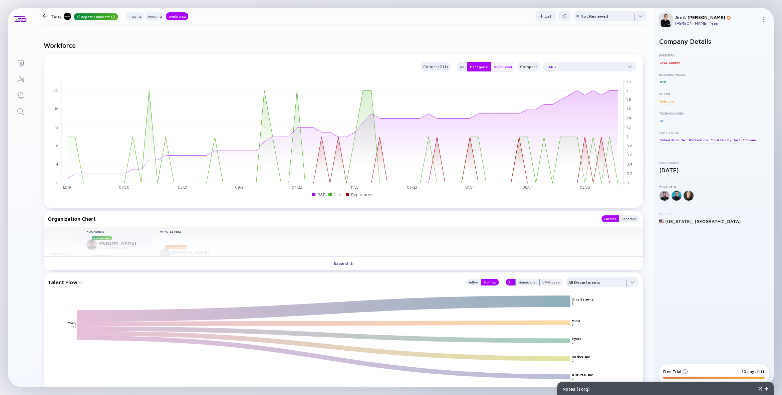
click at [505, 66] on div "VP/C-Level" at bounding box center [502, 66] width 23 height 7
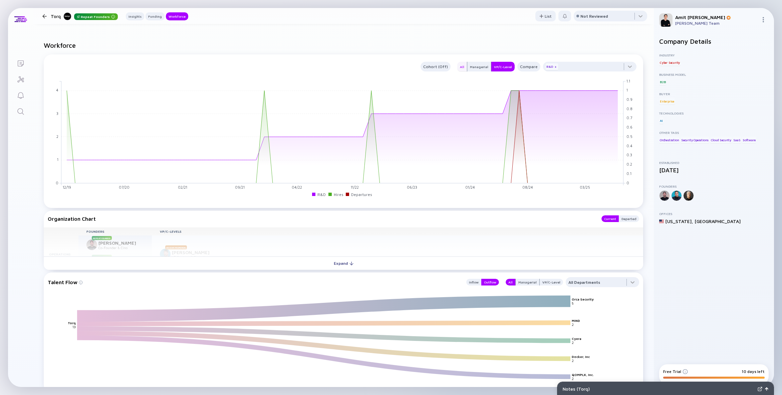
click at [467, 66] on div "All" at bounding box center [462, 66] width 10 height 7
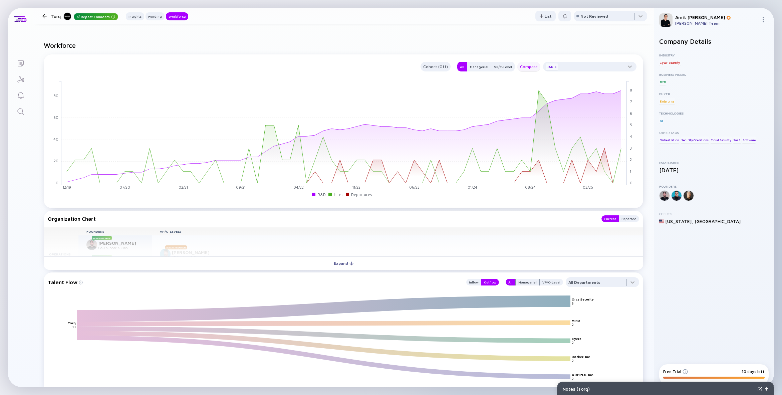
click at [532, 67] on div "Compare" at bounding box center [528, 67] width 23 height 8
click at [481, 85] on input "text" at bounding box center [495, 82] width 49 height 7
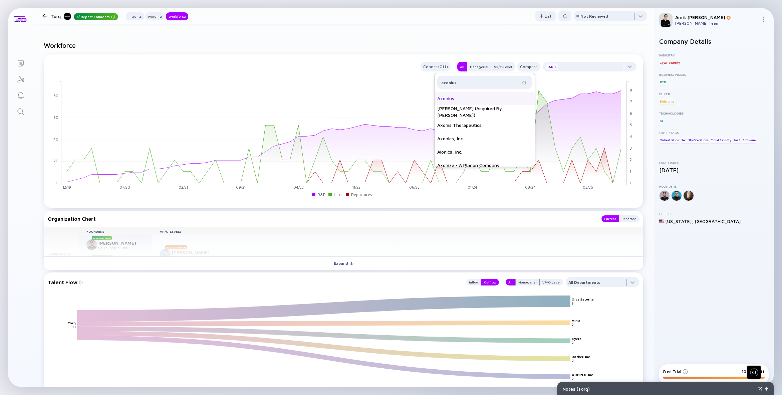
type input "axonius"
click at [482, 99] on div "Axonius" at bounding box center [485, 98] width 100 height 13
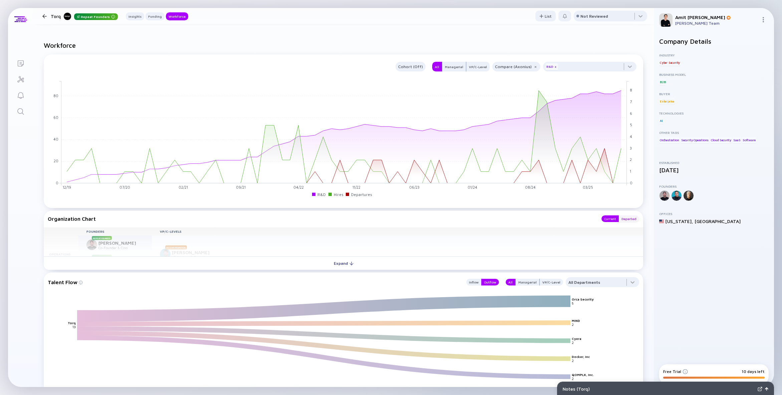
click at [626, 220] on div "Departed" at bounding box center [629, 218] width 20 height 7
click at [612, 219] on div "Current" at bounding box center [610, 218] width 17 height 7
click at [515, 67] on div "Compare (Axonius)" at bounding box center [516, 67] width 48 height 8
click at [536, 66] on img at bounding box center [536, 67] width 4 height 4
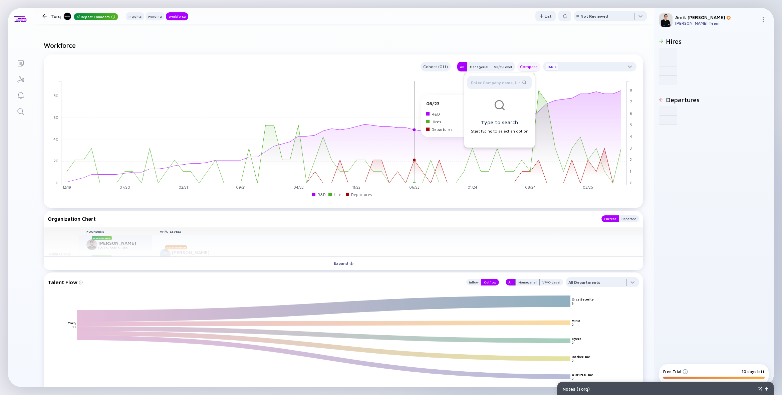
click at [413, 98] on rect at bounding box center [344, 132] width 566 height 102
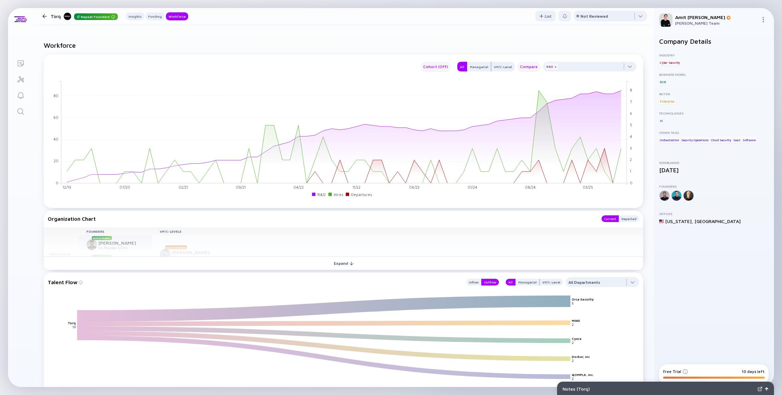
click at [438, 67] on div "Cohort (Off)" at bounding box center [436, 67] width 30 height 8
click at [555, 66] on div "x" at bounding box center [556, 67] width 4 height 4
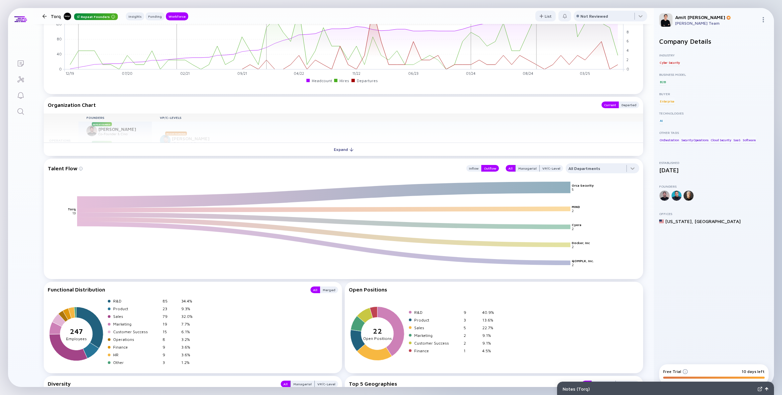
scroll to position [814, 0]
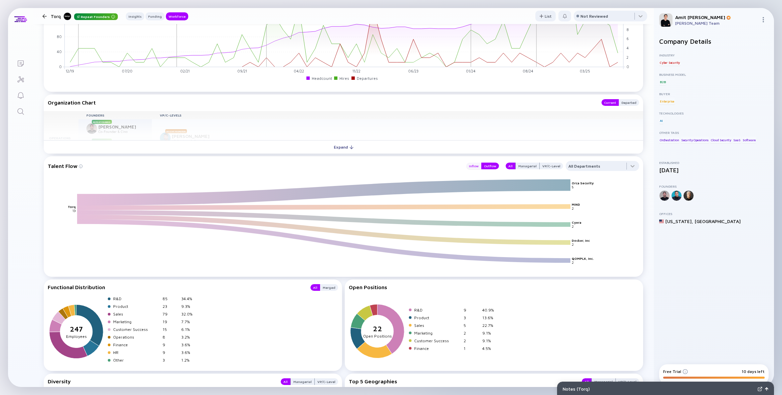
click at [476, 166] on div "Inflow" at bounding box center [473, 166] width 15 height 7
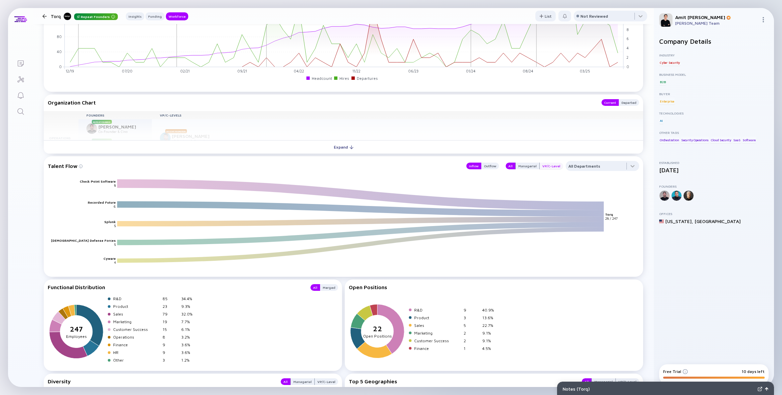
click at [548, 167] on div "VP/C-Level" at bounding box center [551, 166] width 23 height 7
click at [498, 165] on div "Outflow" at bounding box center [490, 166] width 18 height 7
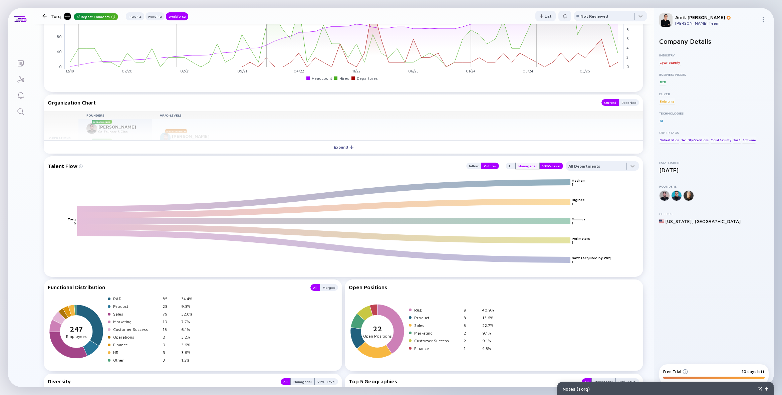
click at [528, 165] on div "Managerial" at bounding box center [528, 166] width 24 height 7
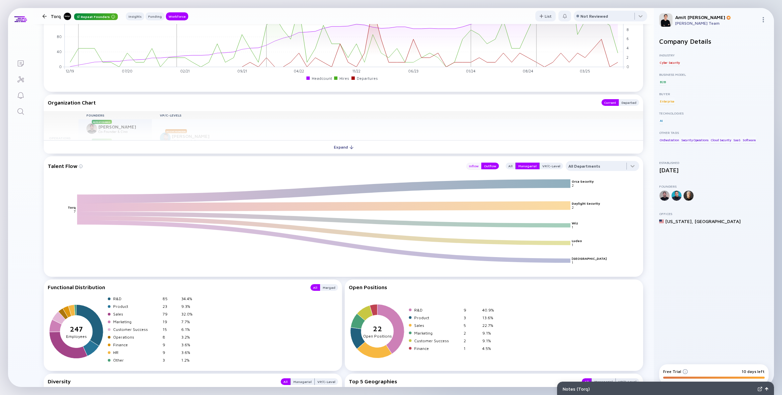
click at [476, 166] on div "Inflow" at bounding box center [473, 166] width 15 height 7
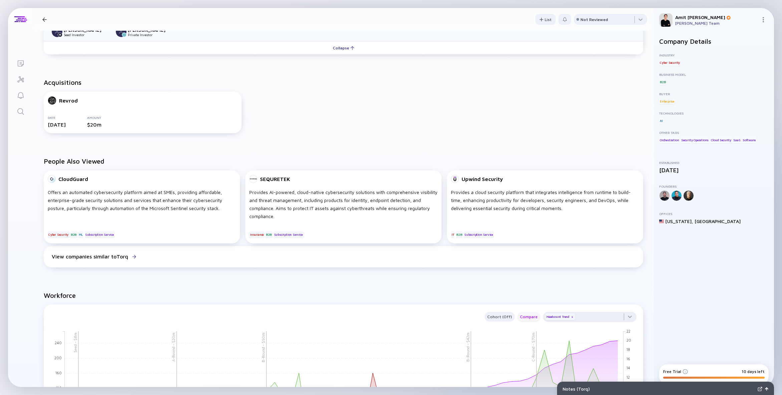
scroll to position [0, 0]
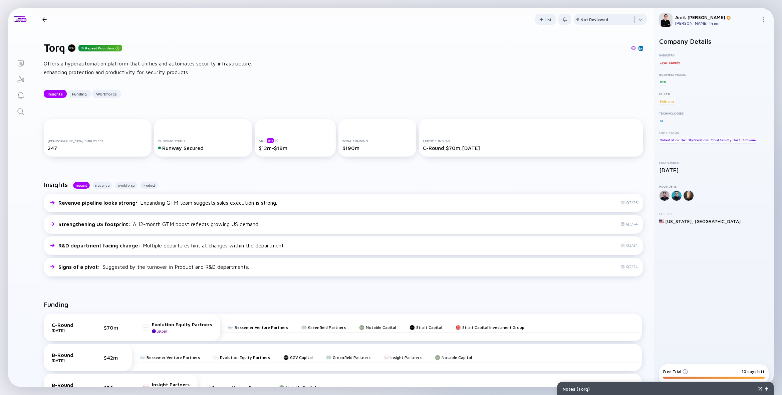
click at [19, 113] on icon "Search" at bounding box center [21, 112] width 8 height 8
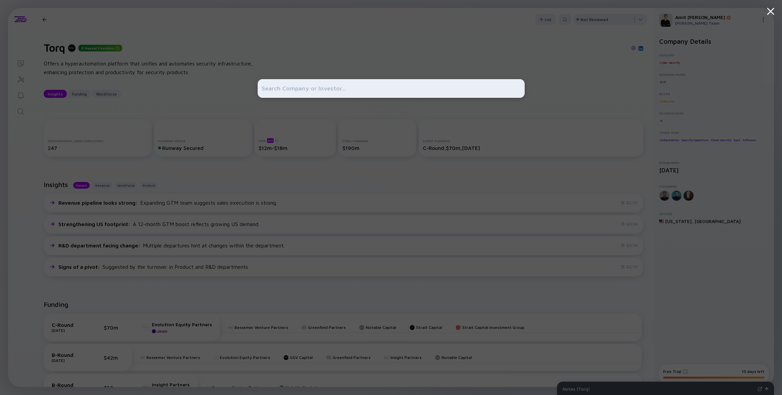
click at [262, 86] on input "text" at bounding box center [391, 88] width 259 height 12
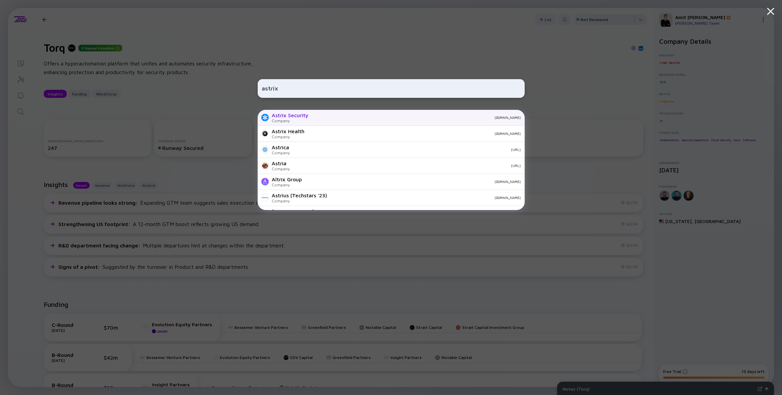
type input "astrix"
click at [287, 120] on div "Company" at bounding box center [290, 120] width 37 height 5
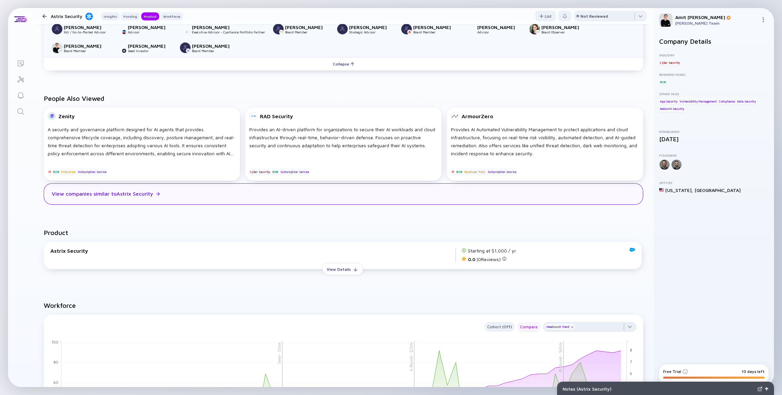
scroll to position [431, 0]
click at [148, 196] on div "View companies similar to Astrix Security" at bounding box center [102, 193] width 101 height 6
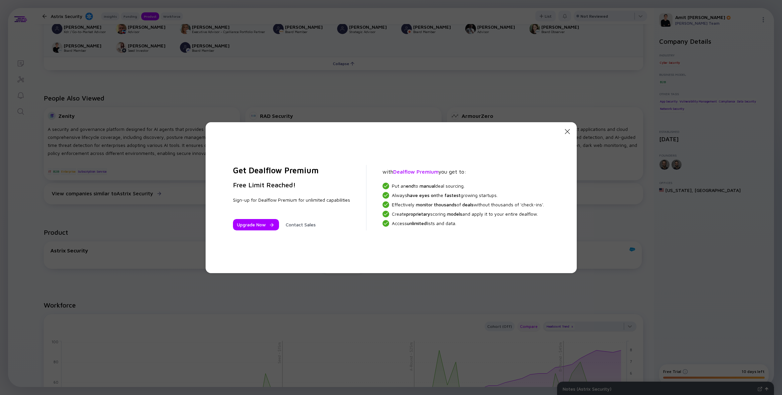
click at [566, 131] on icon "Close Modal" at bounding box center [568, 132] width 8 height 8
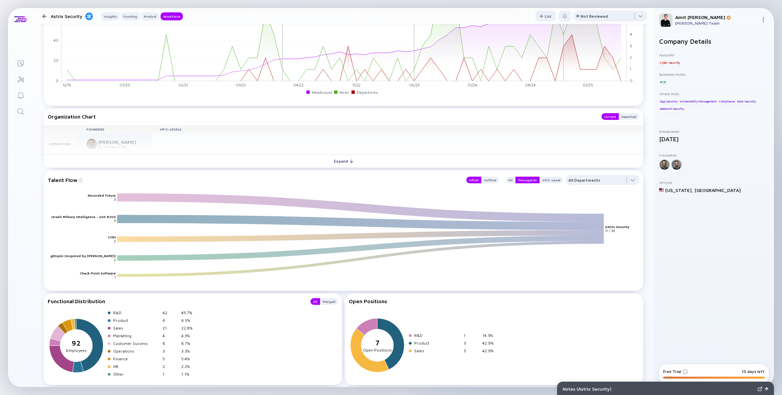
scroll to position [835, 0]
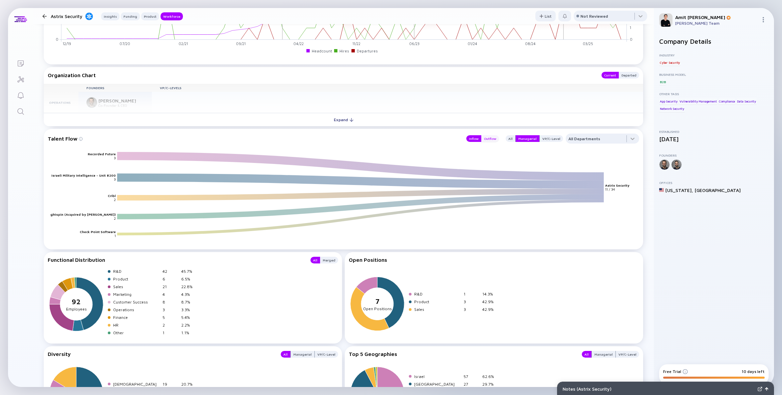
click at [497, 138] on div "Outflow" at bounding box center [490, 138] width 18 height 7
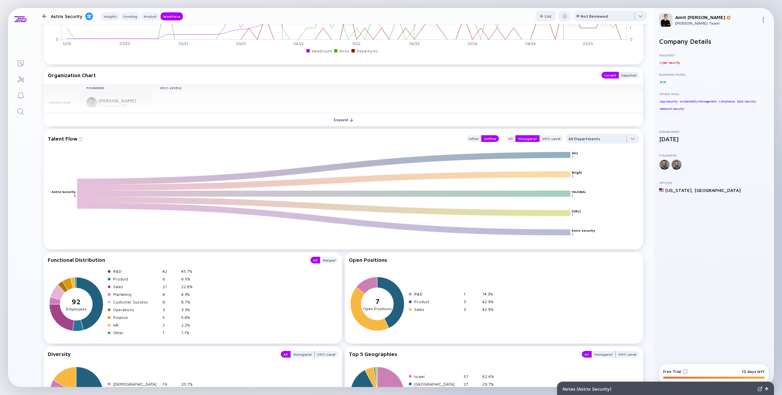
click at [514, 138] on div "All" at bounding box center [511, 138] width 10 height 7
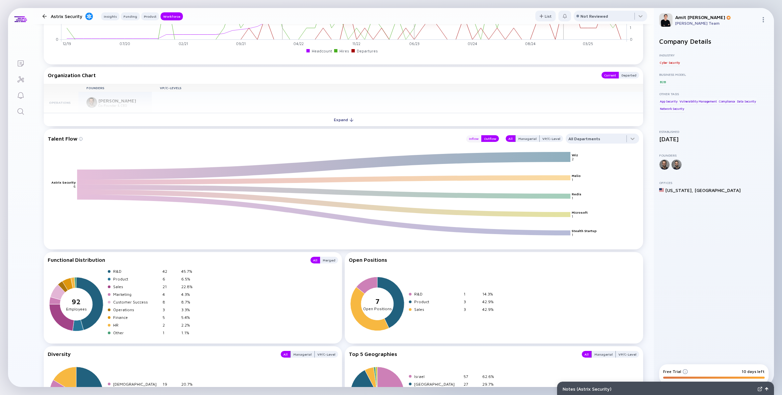
click at [477, 139] on div "Inflow" at bounding box center [473, 138] width 15 height 7
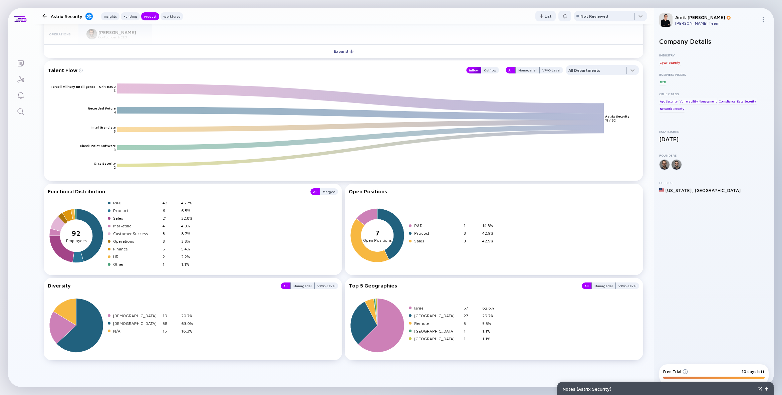
scroll to position [0, 0]
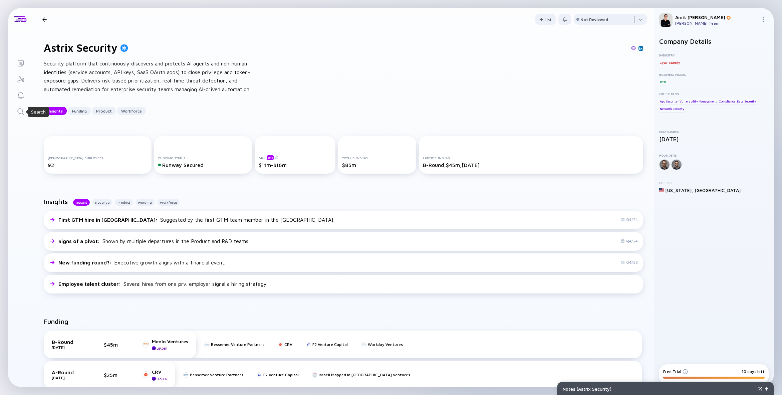
drag, startPoint x: 21, startPoint y: 110, endPoint x: 49, endPoint y: 110, distance: 28.1
click at [21, 110] on icon "Search" at bounding box center [21, 112] width 8 height 8
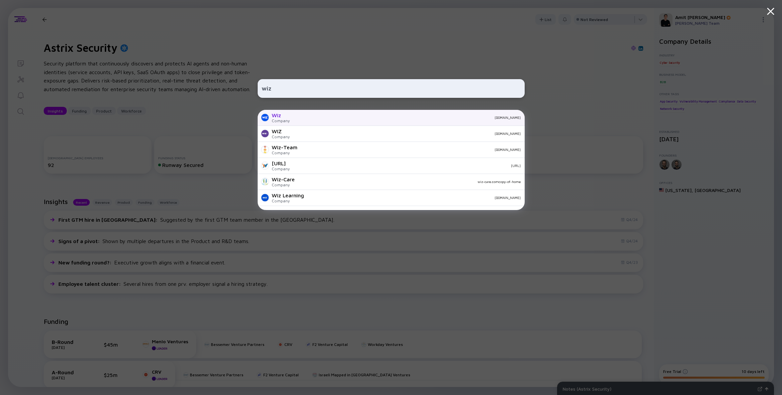
type input "wiz"
click at [262, 117] on div at bounding box center [265, 118] width 8 height 8
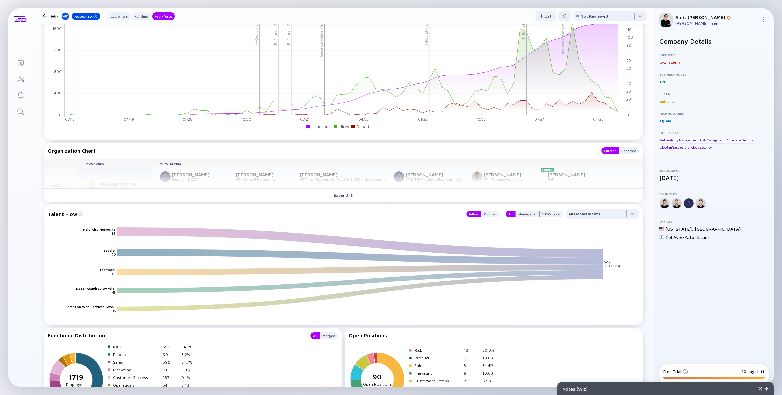
scroll to position [851, 0]
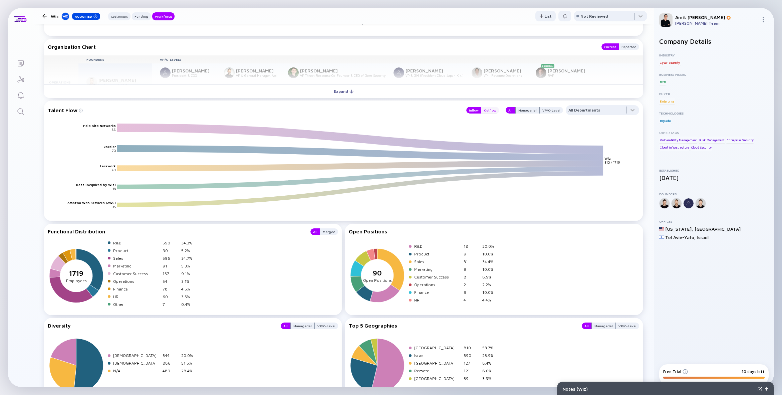
click at [490, 110] on div "Outflow" at bounding box center [490, 110] width 18 height 7
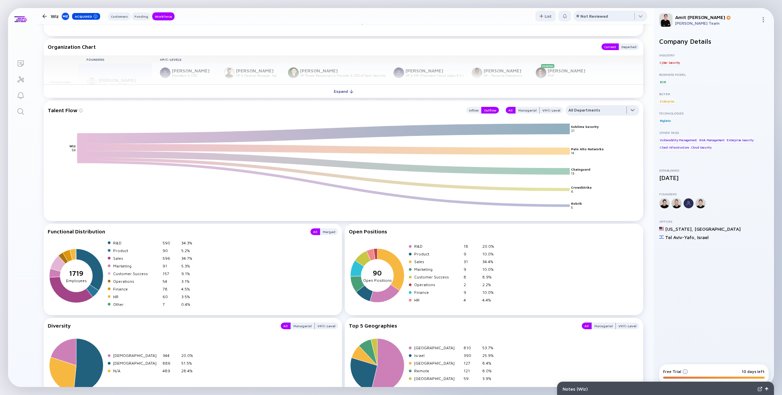
click at [606, 109] on div at bounding box center [602, 111] width 73 height 13
click at [595, 175] on div "R&D" at bounding box center [602, 176] width 73 height 13
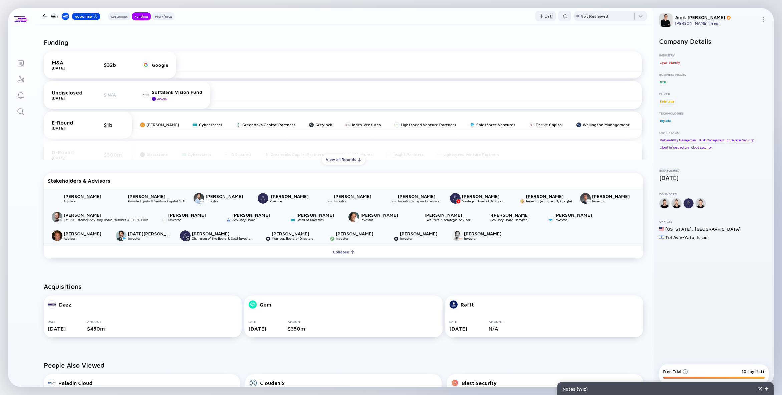
scroll to position [0, 0]
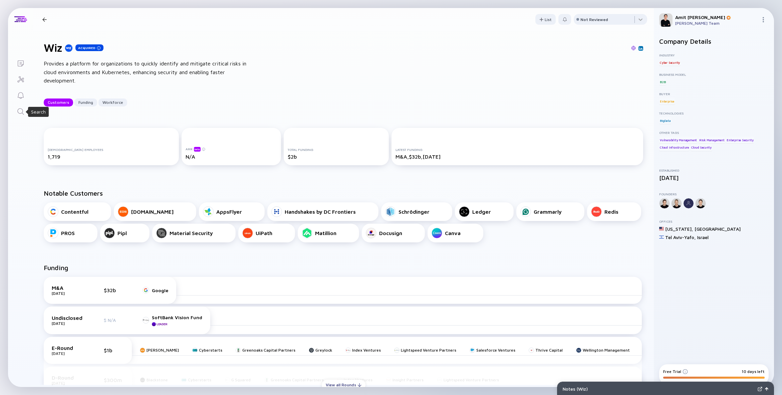
click at [22, 108] on icon "Search" at bounding box center [21, 112] width 8 height 8
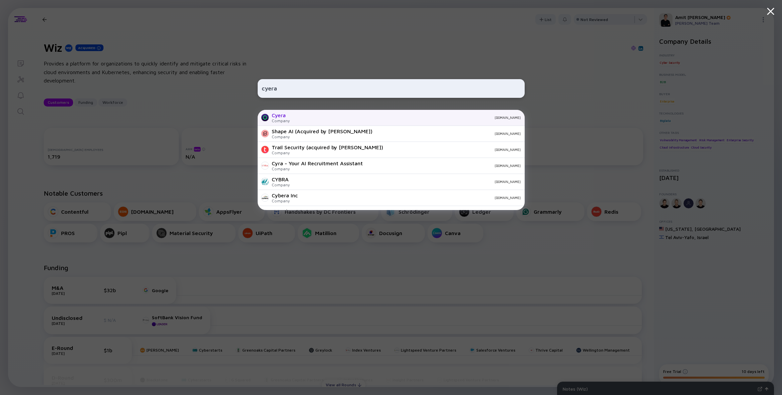
type input "cyera"
click at [294, 123] on div "Cyera Company [DOMAIN_NAME]" at bounding box center [391, 118] width 267 height 16
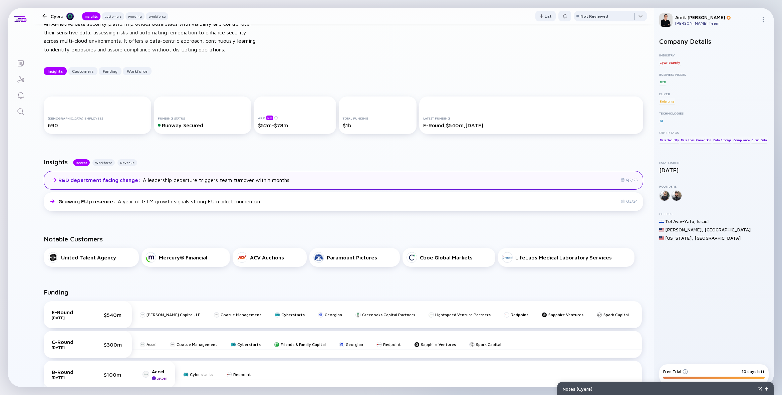
scroll to position [40, 0]
click at [254, 182] on div "R&D department facing change : A leadership departure triggers team turnover wi…" at bounding box center [169, 179] width 243 height 8
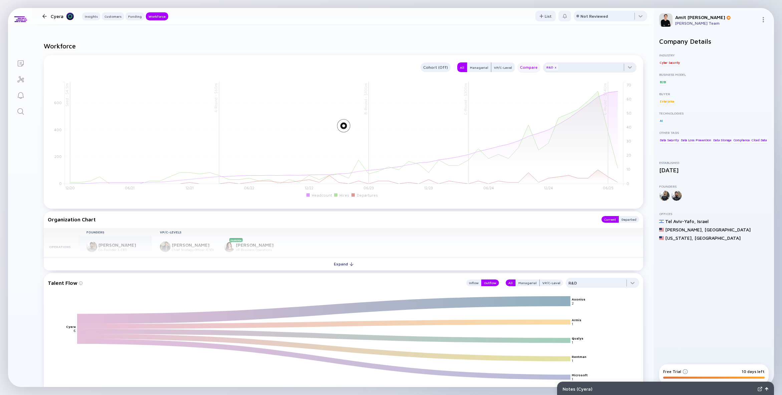
scroll to position [762, 0]
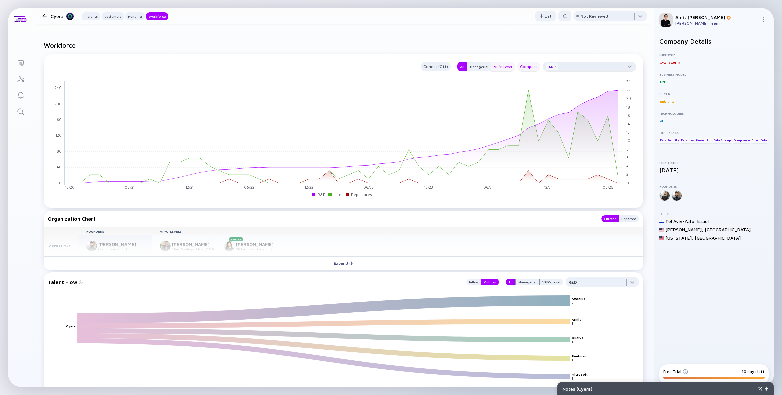
click at [507, 65] on div "VP/C-Level" at bounding box center [502, 66] width 23 height 7
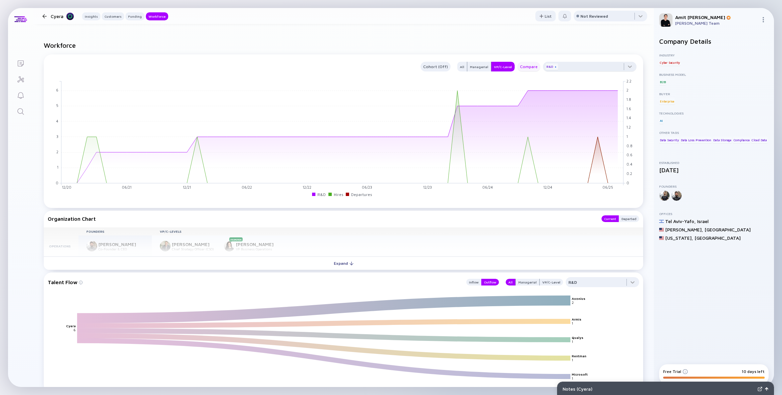
click at [556, 66] on div "x" at bounding box center [556, 67] width 4 height 4
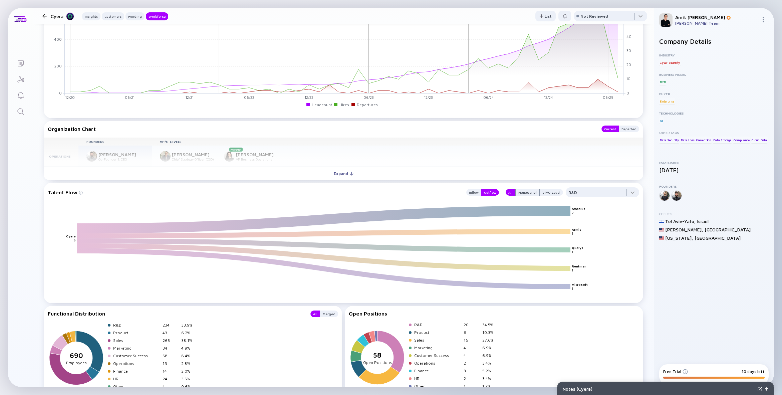
scroll to position [857, 0]
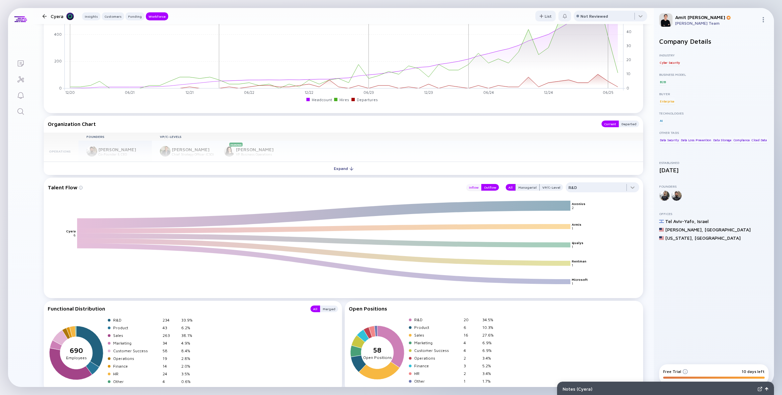
click at [477, 186] on div "Inflow" at bounding box center [473, 187] width 15 height 7
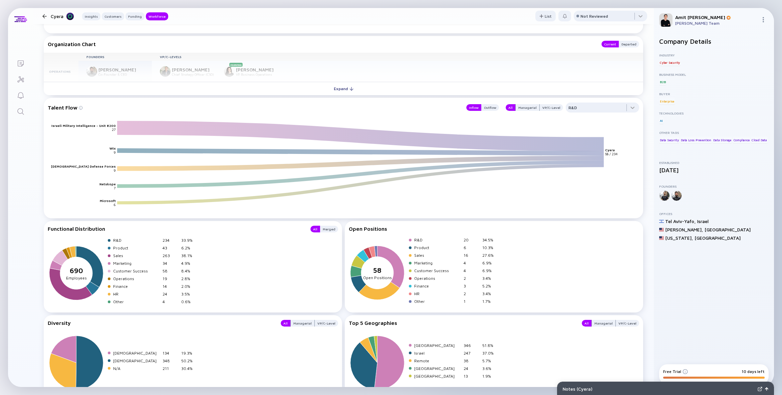
scroll to position [974, 0]
